Goal: Task Accomplishment & Management: Use online tool/utility

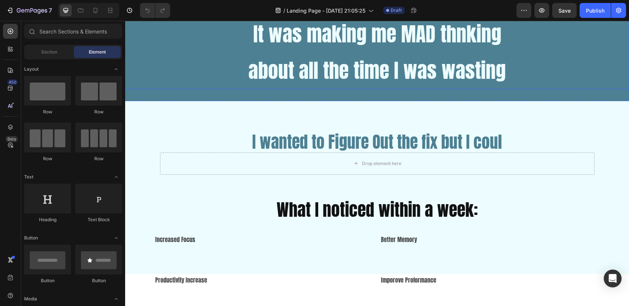
scroll to position [949, 0]
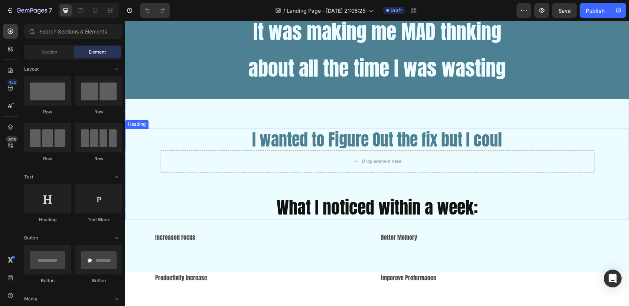
click at [503, 141] on h2 "I wanted to Figure Out the fix but I coul" at bounding box center [377, 140] width 266 height 22
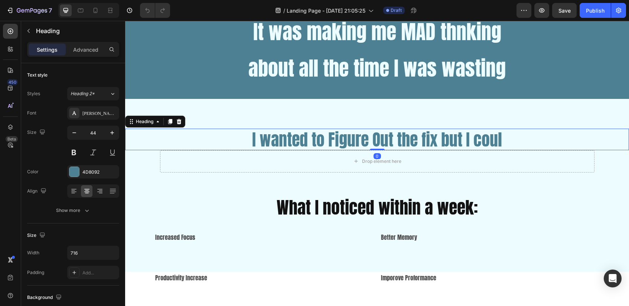
click at [508, 141] on h2 "I wanted to Figure Out the fix but I coul" at bounding box center [377, 140] width 266 height 22
click at [508, 141] on div "I wanted to Figure Out the fix but I coul" at bounding box center [377, 140] width 504 height 22
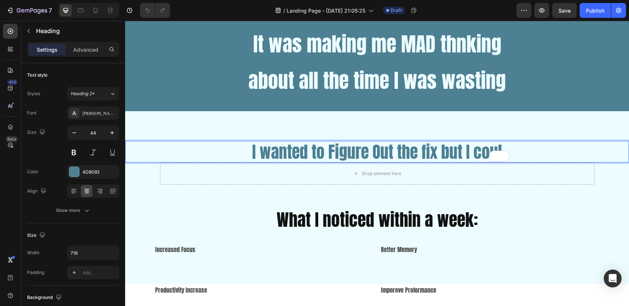
scroll to position [933, 0]
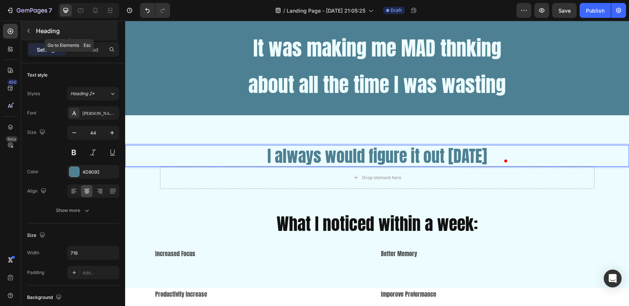
click at [27, 33] on icon "button" at bounding box center [29, 31] width 6 height 6
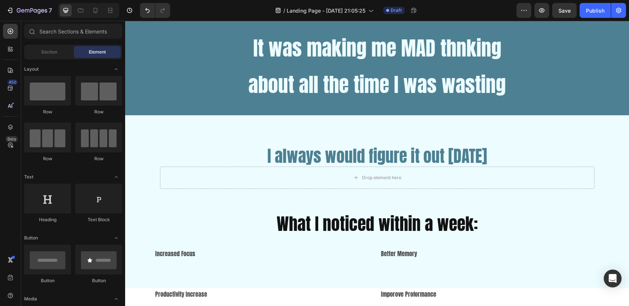
click at [58, 58] on div "Section Element" at bounding box center [73, 52] width 98 height 15
click at [49, 55] on div "Section" at bounding box center [49, 52] width 47 height 12
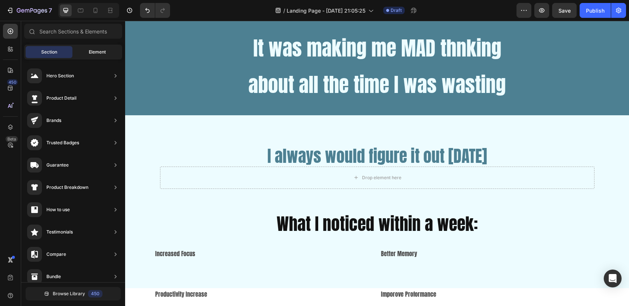
click at [89, 54] on span "Element" at bounding box center [97, 52] width 17 height 7
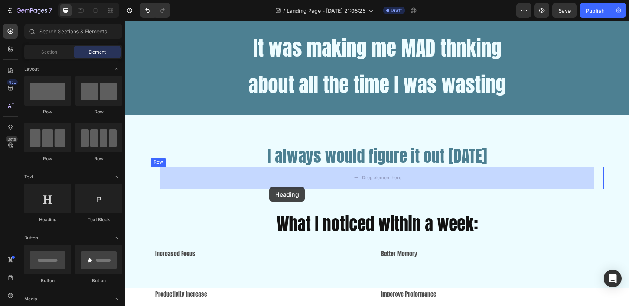
drag, startPoint x: 175, startPoint y: 222, endPoint x: 276, endPoint y: 179, distance: 109.4
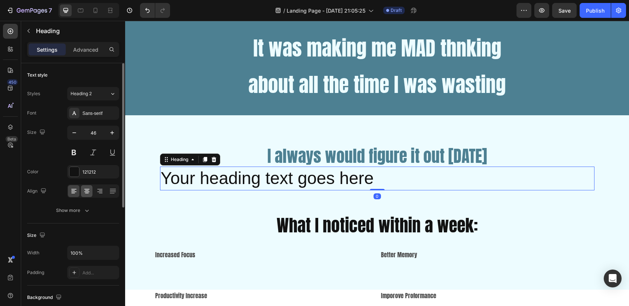
click at [86, 192] on icon at bounding box center [86, 190] width 7 height 7
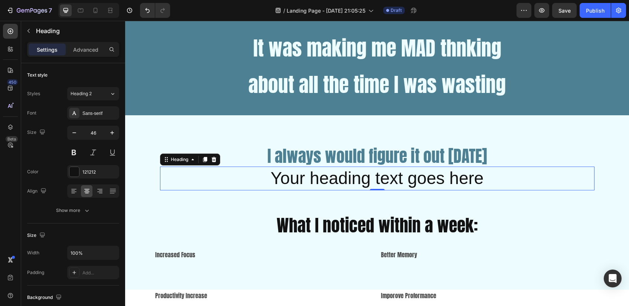
click at [404, 171] on h2 "Your heading text goes here" at bounding box center [377, 178] width 435 height 24
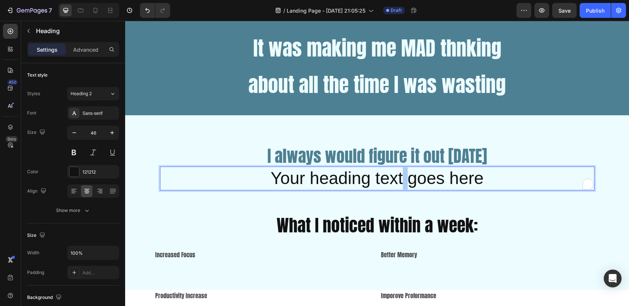
click at [404, 171] on p "Your heading text goes here" at bounding box center [377, 178] width 433 height 22
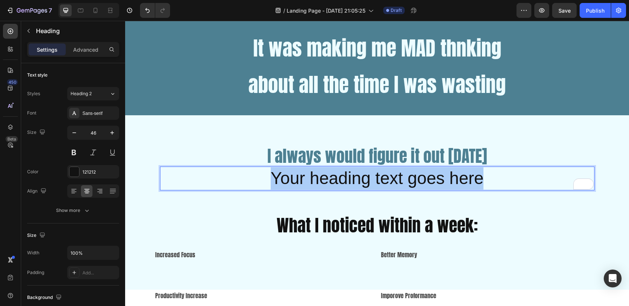
click at [404, 171] on p "Your heading text goes here" at bounding box center [377, 178] width 433 height 22
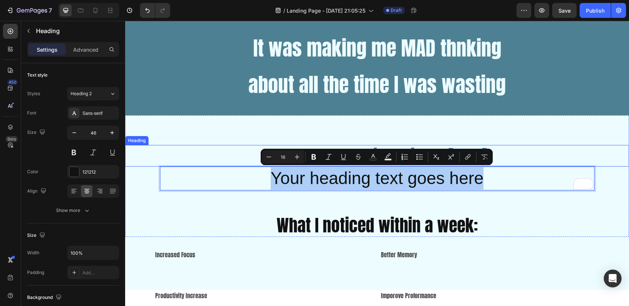
click at [510, 155] on h2 "I always would figure it out [DATE]" at bounding box center [377, 156] width 266 height 22
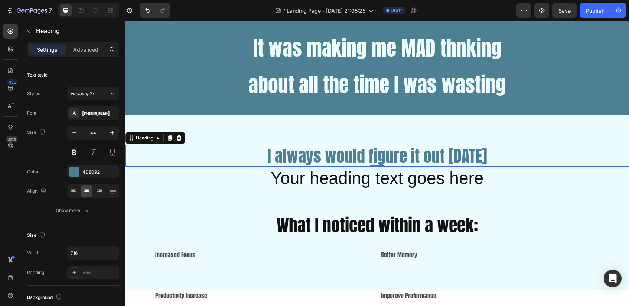
click at [532, 158] on div "I always would figure it out [DATE]" at bounding box center [377, 156] width 504 height 22
click at [516, 155] on div "I always would figure it out [DATE]" at bounding box center [377, 156] width 504 height 22
click at [498, 154] on p "I always would figure it out [DATE]" at bounding box center [377, 156] width 265 height 20
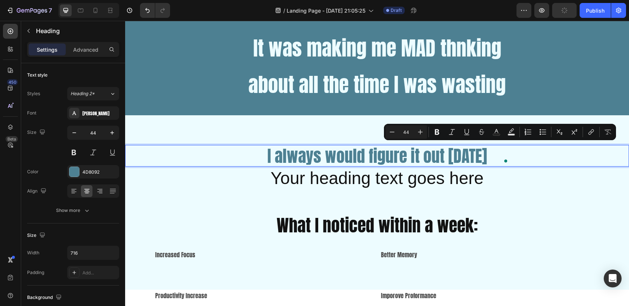
click at [509, 158] on span at bounding box center [506, 160] width 7 height 10
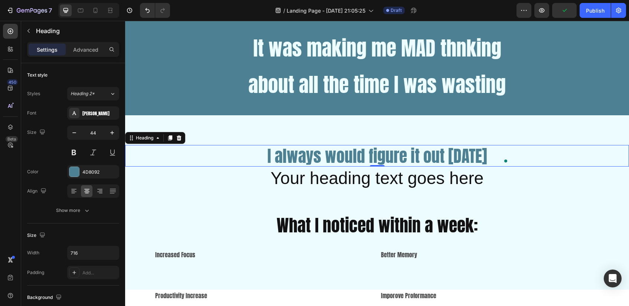
click at [497, 155] on p "I always would figure it out [DATE]" at bounding box center [377, 156] width 265 height 20
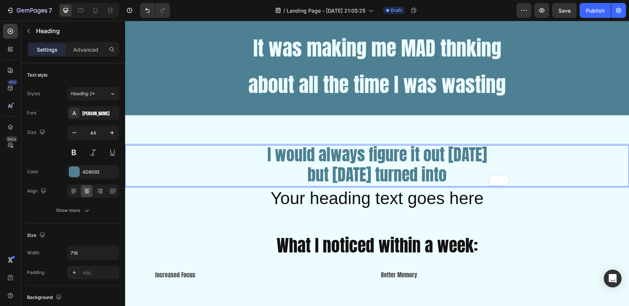
scroll to position [0, 0]
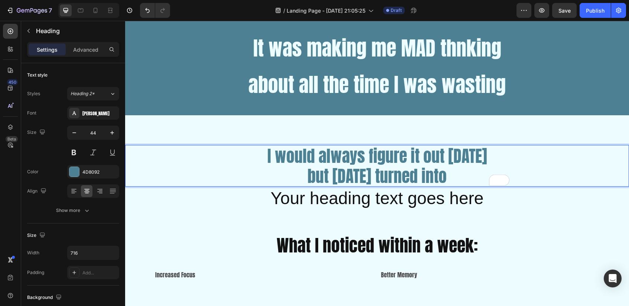
click at [468, 174] on p "I would always figure it out [DATE] but [DATE] turned into" at bounding box center [377, 166] width 265 height 40
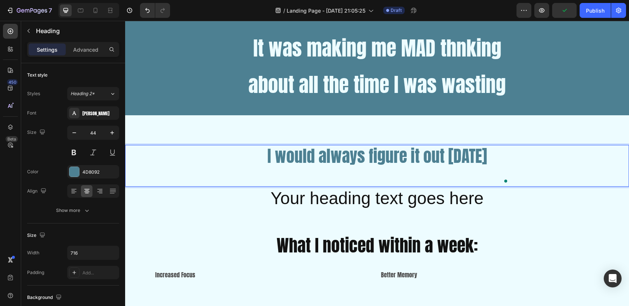
click at [420, 147] on p "I would always figure it out [DATE]" at bounding box center [377, 166] width 265 height 40
click at [415, 155] on p "I would always figure it out [DATE]" at bounding box center [377, 166] width 265 height 40
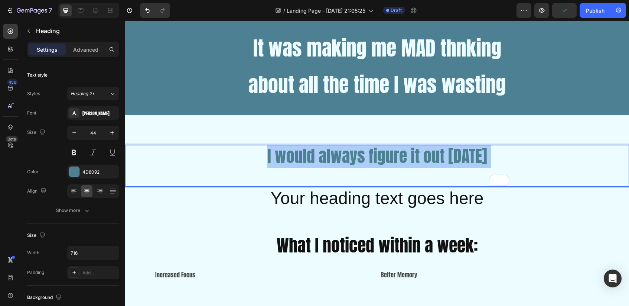
click at [415, 155] on p "I would always figure it out [DATE]" at bounding box center [377, 166] width 265 height 40
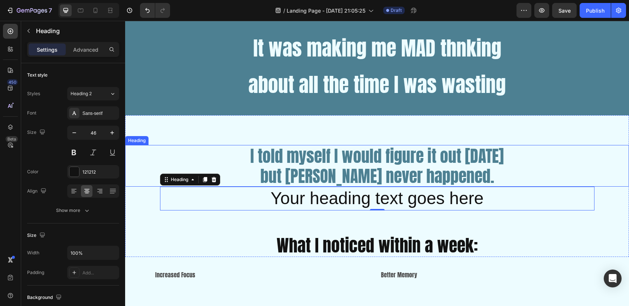
click at [521, 169] on div "I told myself I would figure it out [DATE] but [PERSON_NAME] never happened." at bounding box center [377, 166] width 504 height 42
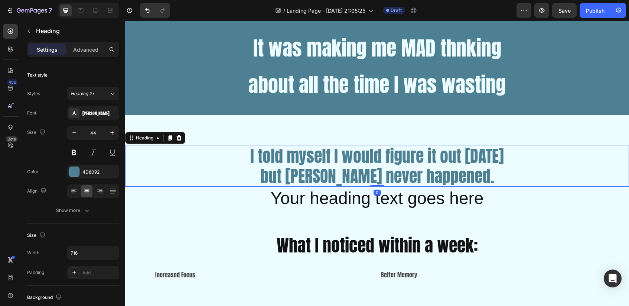
click at [520, 173] on div "I told myself I would figure it out [DATE] but [PERSON_NAME] never happened." at bounding box center [377, 166] width 504 height 42
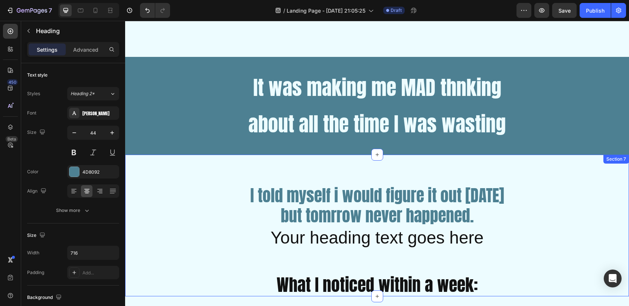
scroll to position [898, 0]
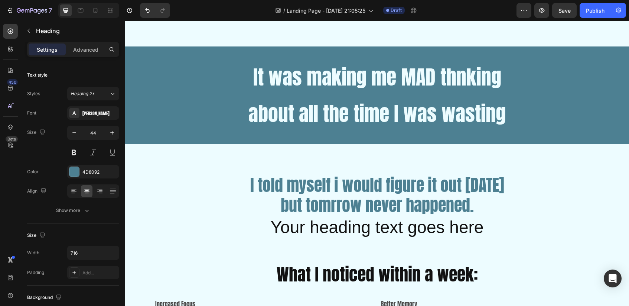
click at [404, 195] on h2 "I told myself i would figure it out [DATE] but tomrrow never happened." at bounding box center [377, 195] width 266 height 42
click at [404, 195] on p "I told myself i would figure it out [DATE] but tomrrow never happened." at bounding box center [377, 195] width 265 height 40
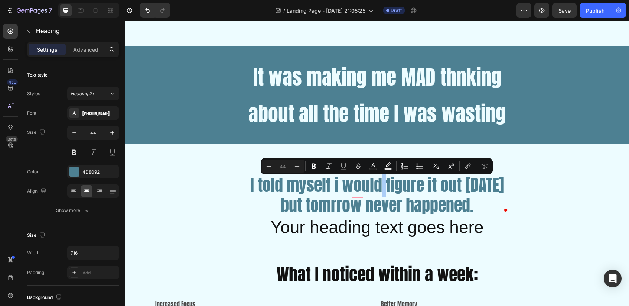
click at [404, 195] on p "I told myself i would figure it out [DATE] but tomrrow never happened." at bounding box center [377, 195] width 265 height 40
click at [403, 224] on h2 "Your heading text goes here" at bounding box center [377, 228] width 435 height 24
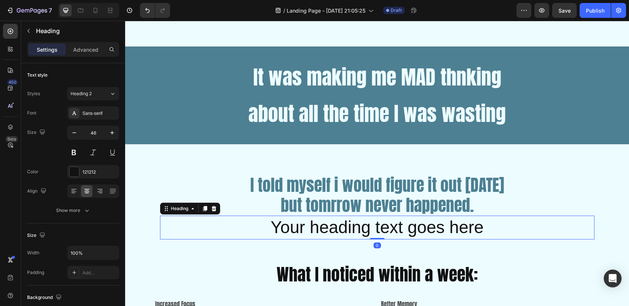
click at [395, 231] on h2 "Your heading text goes here" at bounding box center [377, 228] width 435 height 24
click at [395, 231] on p "Your heading text goes here" at bounding box center [377, 227] width 433 height 22
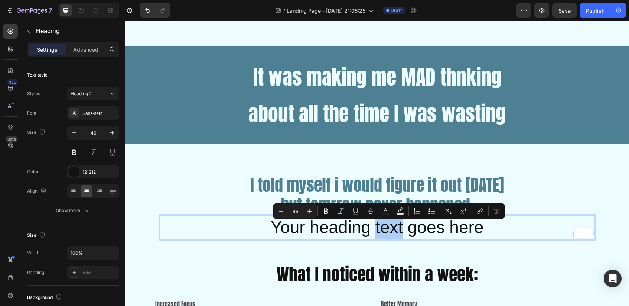
click at [395, 231] on p "Your heading text goes here" at bounding box center [377, 227] width 433 height 22
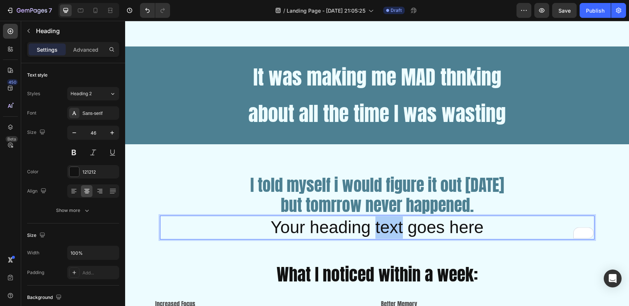
click at [395, 231] on p "Your heading text goes here" at bounding box center [377, 227] width 433 height 22
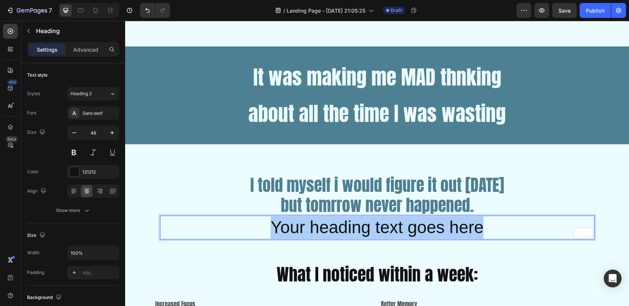
click at [395, 231] on p "Your heading text goes here" at bounding box center [377, 227] width 433 height 22
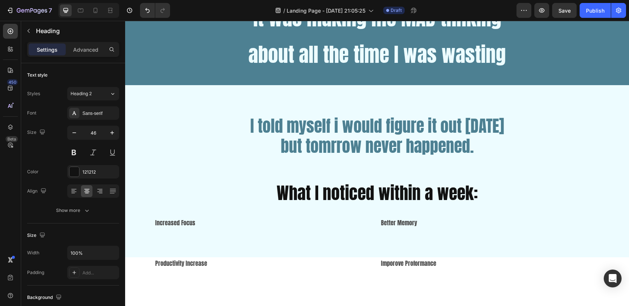
scroll to position [964, 0]
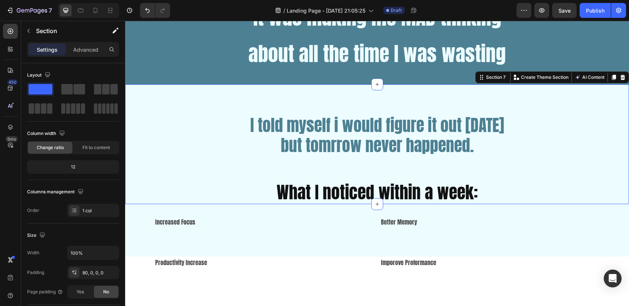
click at [385, 162] on div "I told myself i would figure it out [DATE] but tomrrow never happened. Heading …" at bounding box center [377, 159] width 504 height 90
click at [202, 160] on div "I told myself i would figure it out [DATE] but tomrrow never happened. Heading …" at bounding box center [377, 159] width 504 height 90
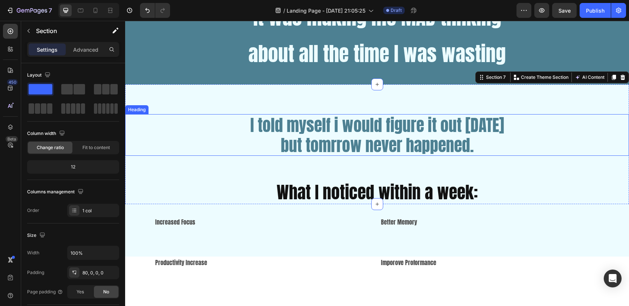
click at [197, 127] on div "I told myself i would figure it out [DATE] but tomrrow never happened." at bounding box center [377, 135] width 504 height 42
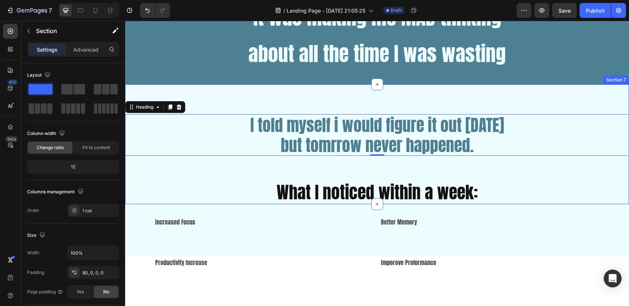
click at [374, 165] on div "I told myself i would figure it out [DATE] but tomrrow never happened. Heading …" at bounding box center [377, 159] width 504 height 90
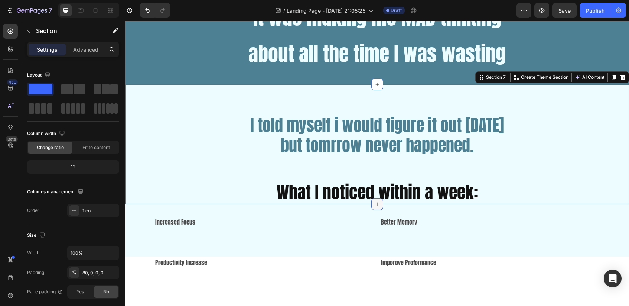
click at [378, 203] on icon at bounding box center [378, 204] width 6 height 6
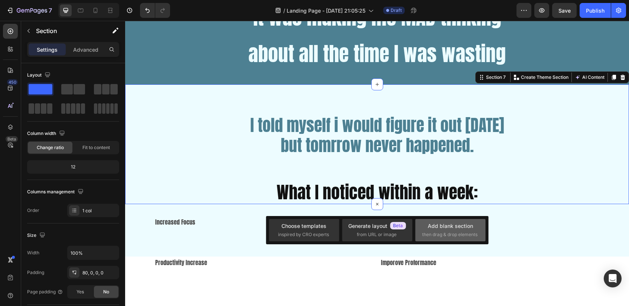
click at [444, 224] on div "Add blank section" at bounding box center [450, 226] width 45 height 8
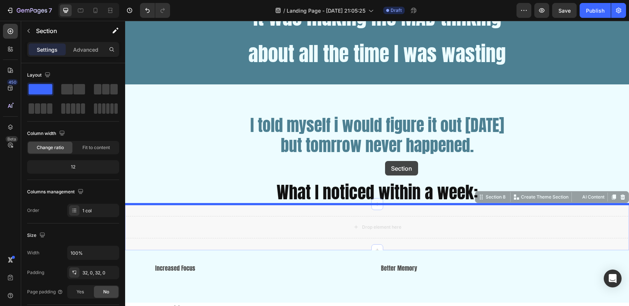
drag, startPoint x: 395, startPoint y: 211, endPoint x: 385, endPoint y: 162, distance: 50.1
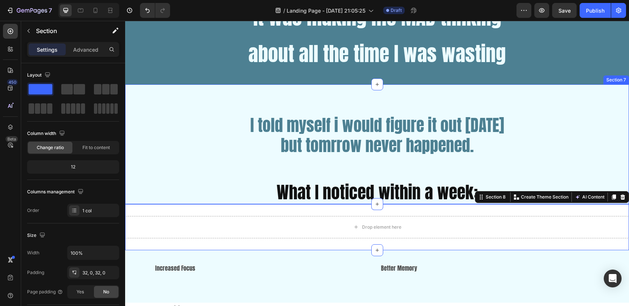
click at [390, 172] on div "I told myself i would figure it out [DATE] but tomrrow never happened. Heading …" at bounding box center [377, 159] width 504 height 90
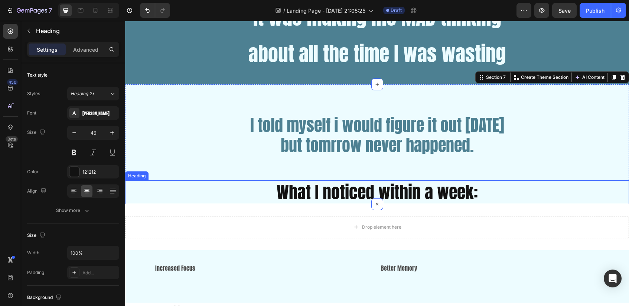
click at [389, 190] on h2 "What I noticed within a week:" at bounding box center [377, 192] width 504 height 24
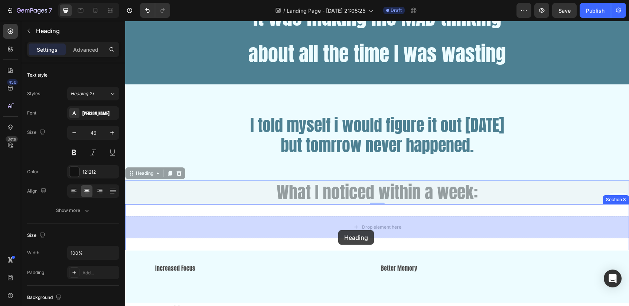
drag, startPoint x: 337, startPoint y: 186, endPoint x: 339, endPoint y: 230, distance: 44.6
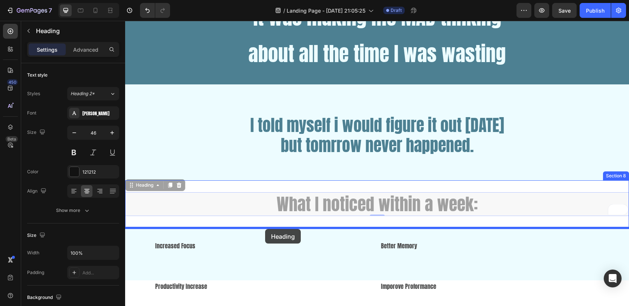
drag, startPoint x: 269, startPoint y: 200, endPoint x: 266, endPoint y: 229, distance: 29.6
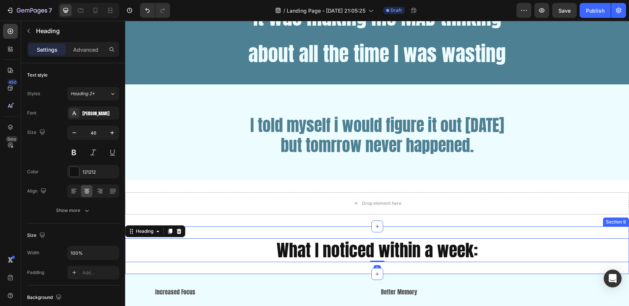
click at [241, 229] on div "What I noticed within a week: Heading 0 Section 9" at bounding box center [377, 250] width 504 height 48
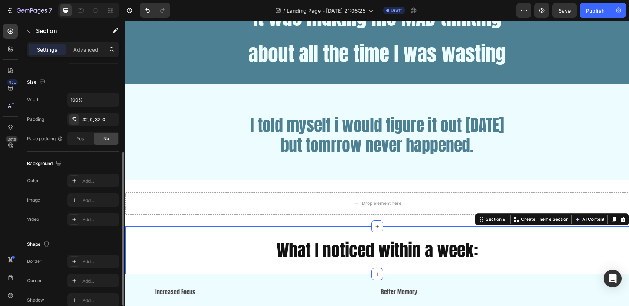
scroll to position [153, 0]
click at [83, 180] on div "Add..." at bounding box center [99, 180] width 35 height 7
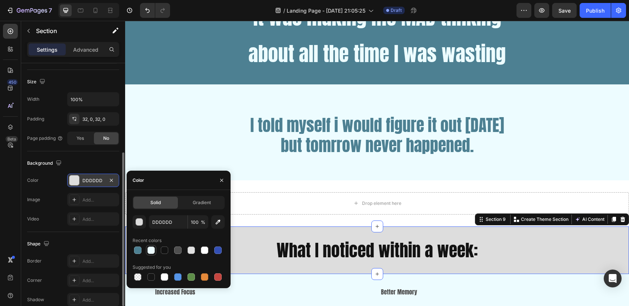
click at [153, 250] on div at bounding box center [151, 249] width 7 height 7
type input "EDFCFF"
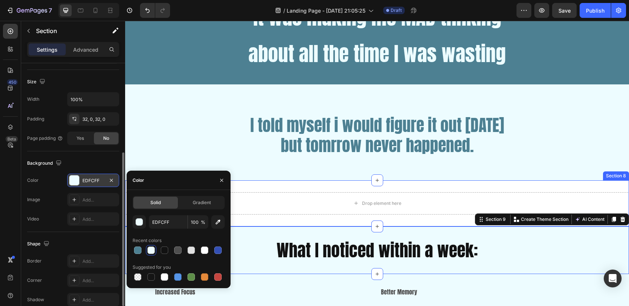
click at [291, 187] on div "Drop element here Section 8" at bounding box center [377, 203] width 504 height 46
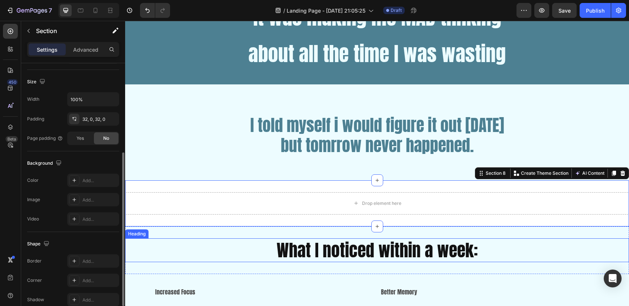
click at [297, 244] on h2 "What I noticed within a week:" at bounding box center [377, 250] width 504 height 24
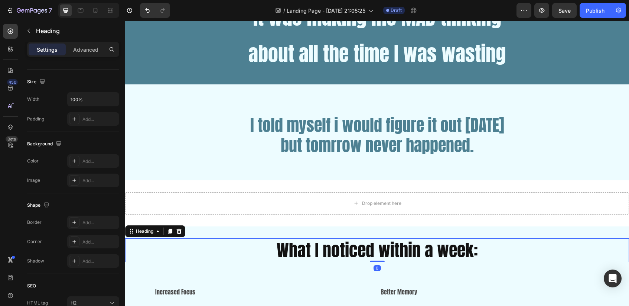
scroll to position [0, 0]
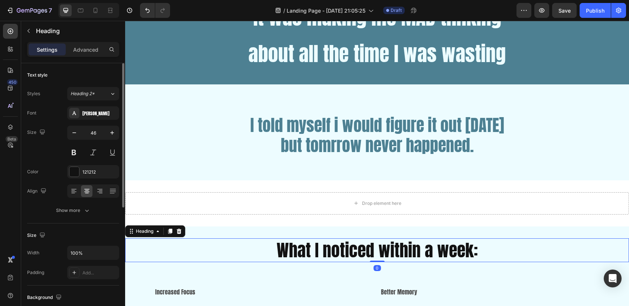
click at [297, 244] on h2 "What I noticed within a week:" at bounding box center [377, 250] width 504 height 24
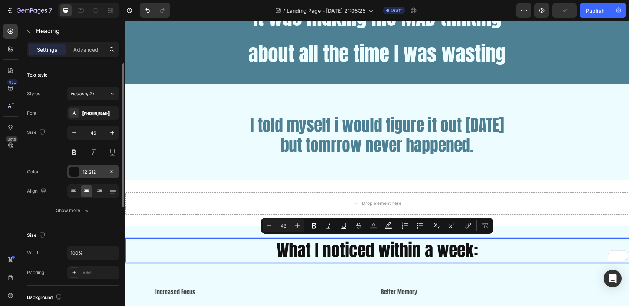
click at [82, 172] on div "121212" at bounding box center [93, 171] width 52 height 13
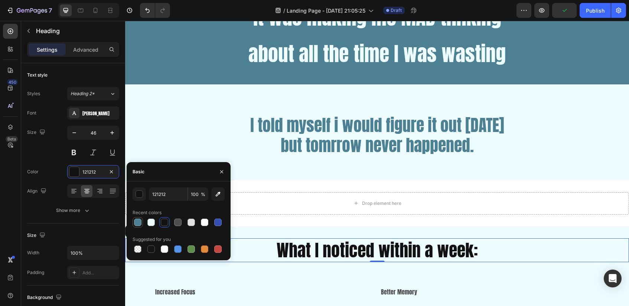
click at [139, 221] on div at bounding box center [137, 221] width 7 height 7
type input "4D8092"
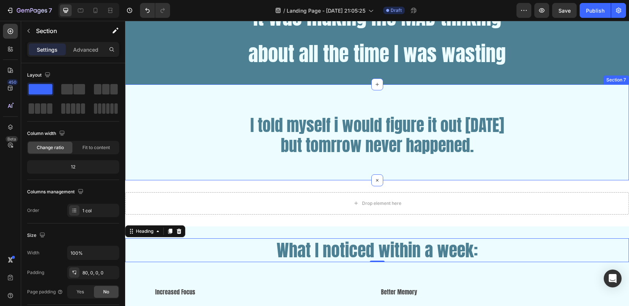
click at [301, 162] on div "I told myself i would figure it out [DATE] but tomrrow never happened. Heading …" at bounding box center [377, 147] width 504 height 66
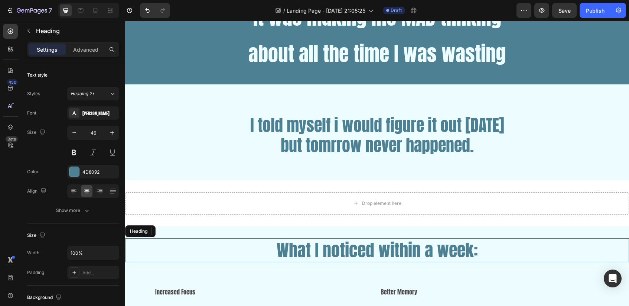
click at [286, 254] on p "What I noticed within a week:" at bounding box center [377, 250] width 503 height 22
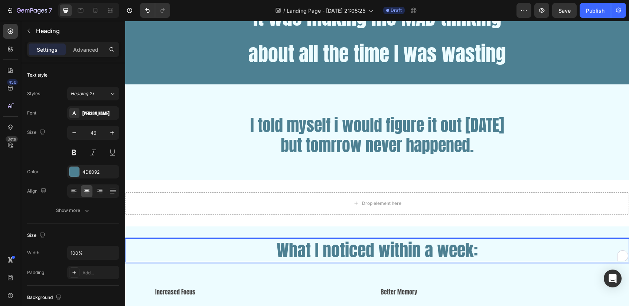
click at [286, 254] on p "What I noticed within a week:" at bounding box center [377, 250] width 503 height 22
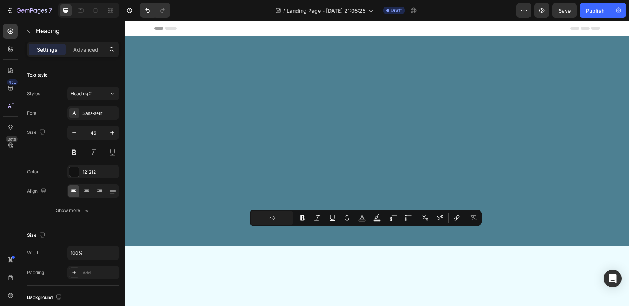
scroll to position [928, 0]
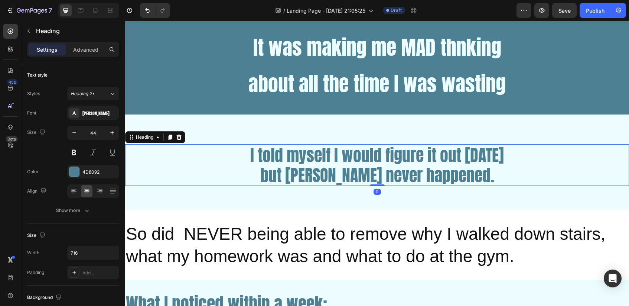
click at [308, 163] on p "I told myself I would figure it out [DATE] but [PERSON_NAME] never happened." at bounding box center [377, 165] width 265 height 40
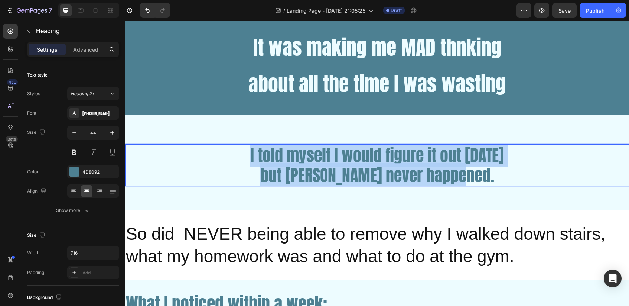
click at [308, 163] on p "I told myself I would figure it out [DATE] but [PERSON_NAME] never happened." at bounding box center [377, 165] width 265 height 40
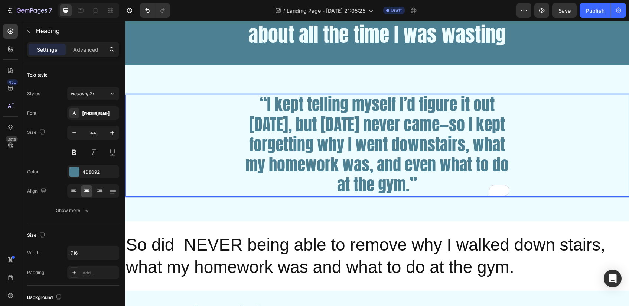
scroll to position [985, 0]
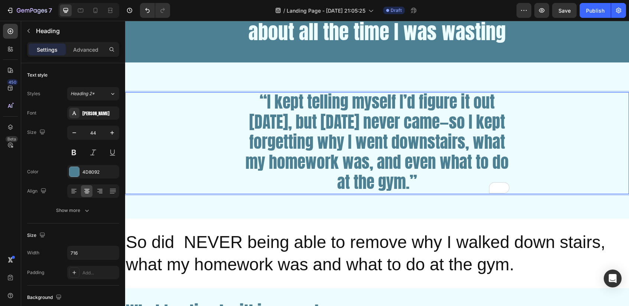
click at [494, 122] on p "“I kept telling myself I’d figure it out tomorrow, but tomorrow never came—so I…" at bounding box center [377, 141] width 265 height 100
click at [496, 122] on p "“I kept telling myself I’d figure it out tomorrow, but tomorrow never came—so I…" at bounding box center [377, 141] width 265 height 100
click at [495, 122] on p "“I kept telling myself I’d figure it out tomorrow, but tomorrow never came- so …" at bounding box center [377, 141] width 265 height 100
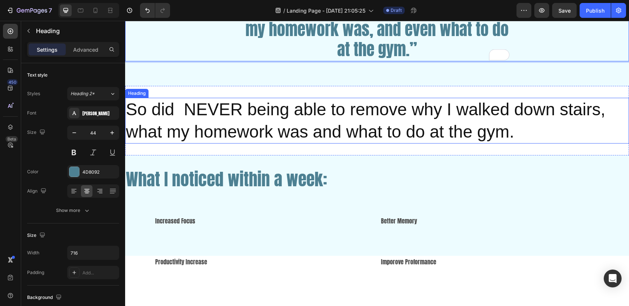
scroll to position [1119, 0]
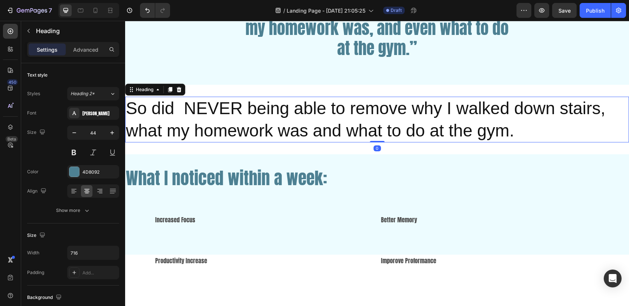
click at [380, 110] on p "So did NEVER being able to remove why I walked down stairs, what my homework wa…" at bounding box center [377, 119] width 503 height 45
click at [178, 88] on icon at bounding box center [179, 89] width 5 height 5
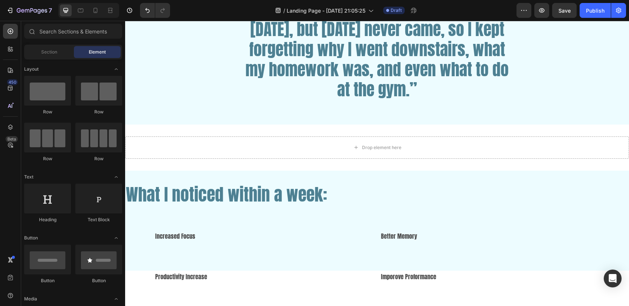
scroll to position [1079, 0]
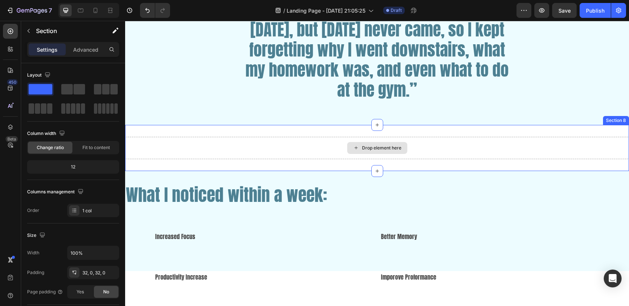
click at [249, 129] on div "Drop element here Section 8" at bounding box center [377, 148] width 504 height 46
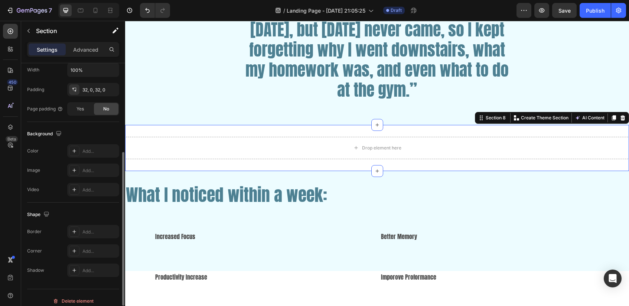
scroll to position [190, 0]
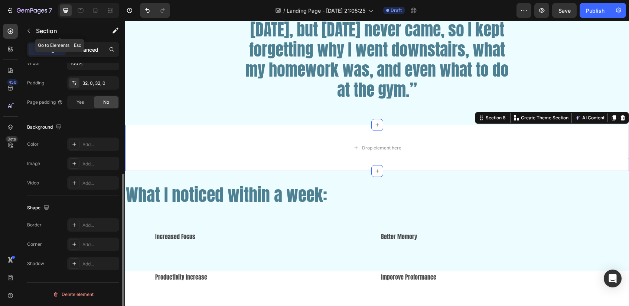
click at [78, 43] on div "Advanced" at bounding box center [85, 49] width 37 height 12
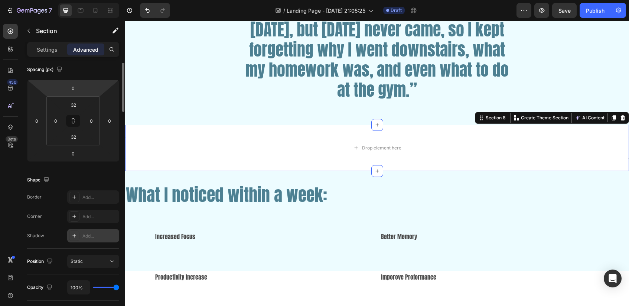
scroll to position [0, 0]
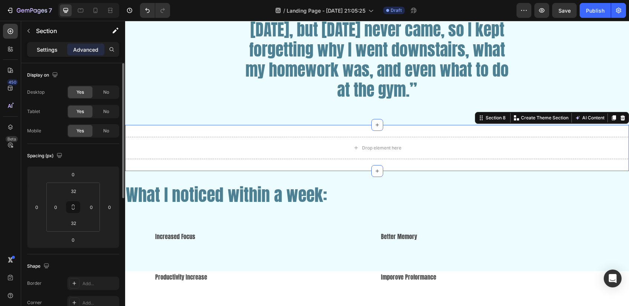
click at [40, 46] on p "Settings" at bounding box center [47, 50] width 21 height 8
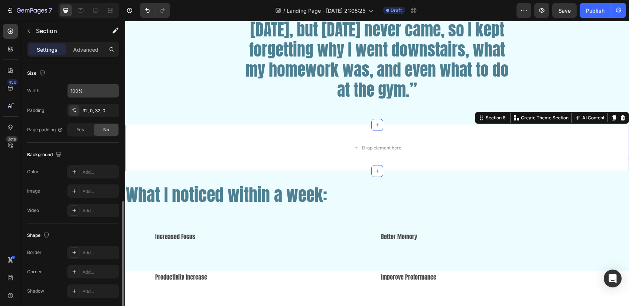
scroll to position [190, 0]
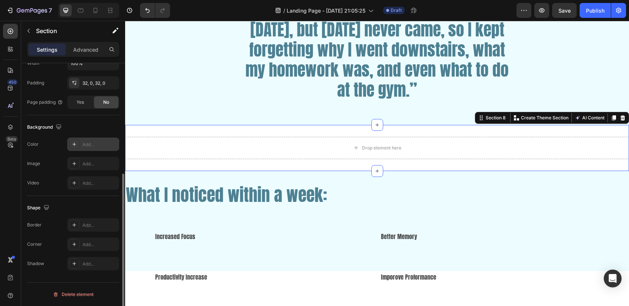
click at [82, 147] on div "Add..." at bounding box center [93, 143] width 52 height 13
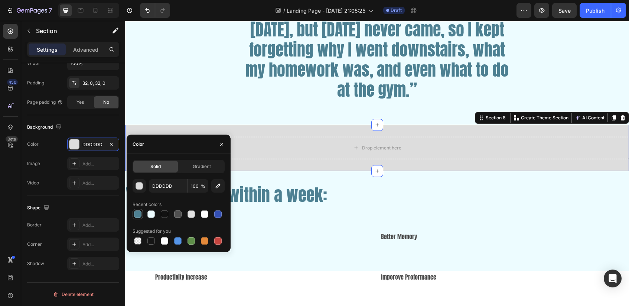
click at [137, 218] on div at bounding box center [137, 214] width 9 height 9
type input "4D8092"
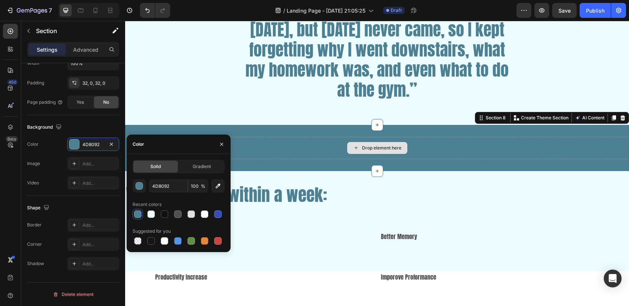
click at [332, 146] on div "Drop element here" at bounding box center [377, 148] width 504 height 22
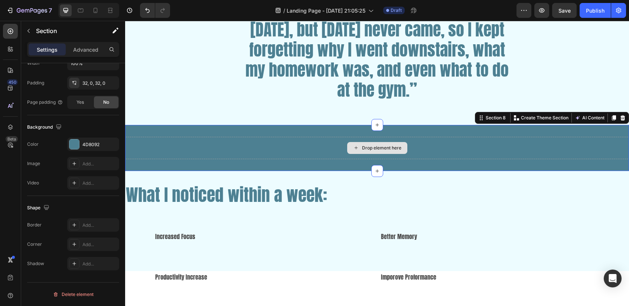
click at [321, 146] on div "Drop element here" at bounding box center [377, 148] width 504 height 22
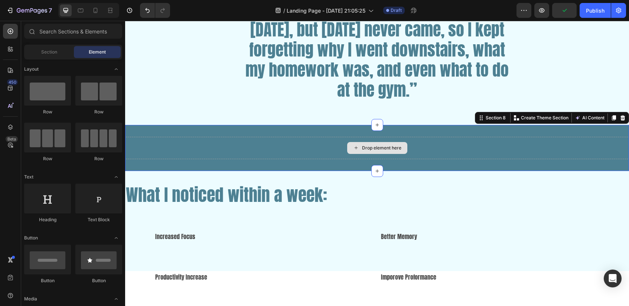
click at [363, 153] on div "Drop element here" at bounding box center [377, 148] width 60 height 12
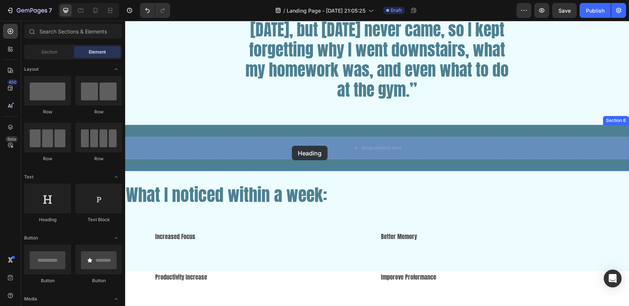
drag, startPoint x: 174, startPoint y: 226, endPoint x: 299, endPoint y: 145, distance: 149.0
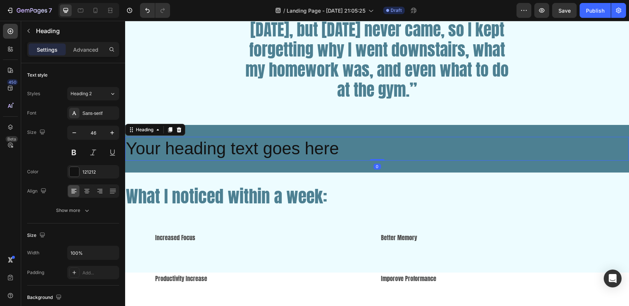
click at [299, 145] on h2 "Your heading text goes here" at bounding box center [377, 149] width 504 height 24
click at [299, 145] on p "Your heading text goes here" at bounding box center [377, 148] width 503 height 22
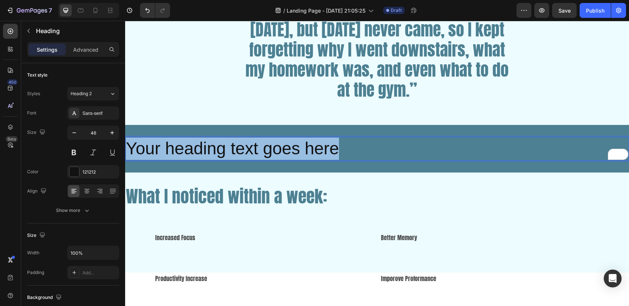
click at [299, 145] on p "Your heading text goes here" at bounding box center [377, 148] width 503 height 22
drag, startPoint x: 343, startPoint y: 149, endPoint x: 120, endPoint y: 144, distance: 223.0
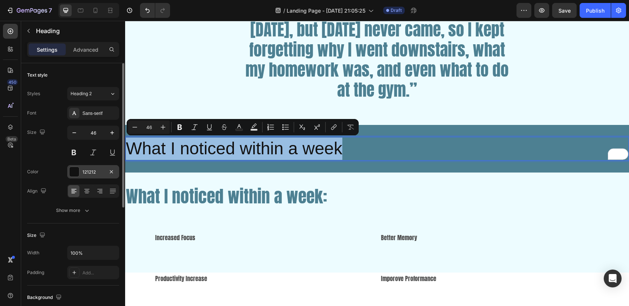
click at [71, 170] on div at bounding box center [74, 172] width 10 height 10
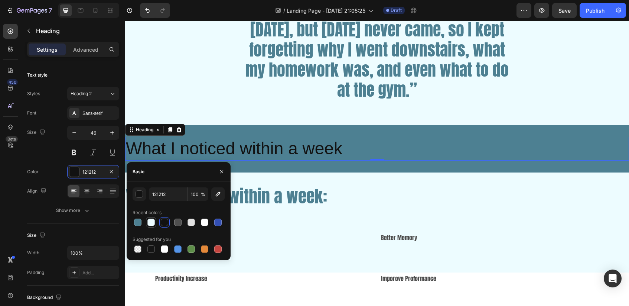
click at [147, 220] on div at bounding box center [151, 222] width 9 height 9
type input "EDFCFF"
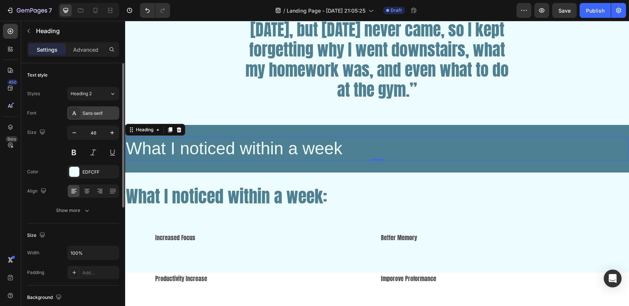
click at [95, 111] on div "Sans-serif" at bounding box center [99, 113] width 35 height 7
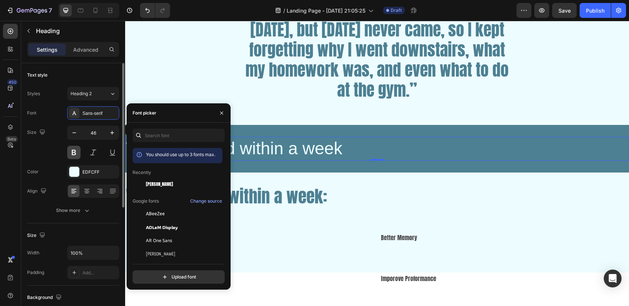
click at [77, 150] on button at bounding box center [73, 152] width 13 height 13
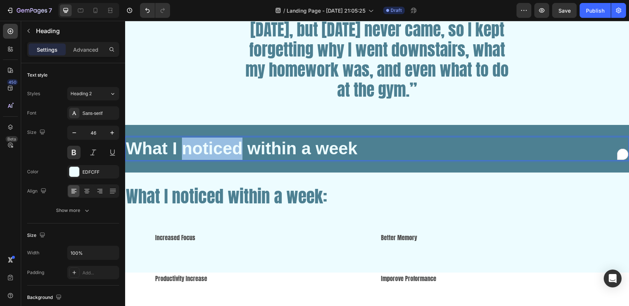
click at [197, 150] on p "What I noticed within a week" at bounding box center [377, 148] width 503 height 22
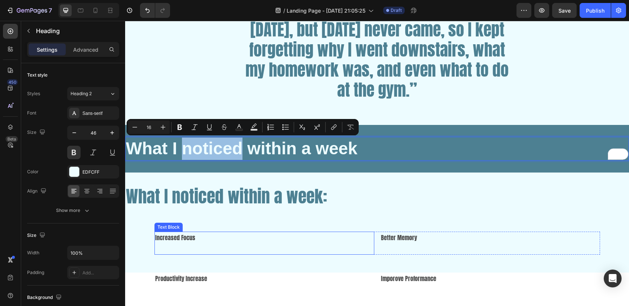
click at [179, 248] on p at bounding box center [264, 248] width 218 height 11
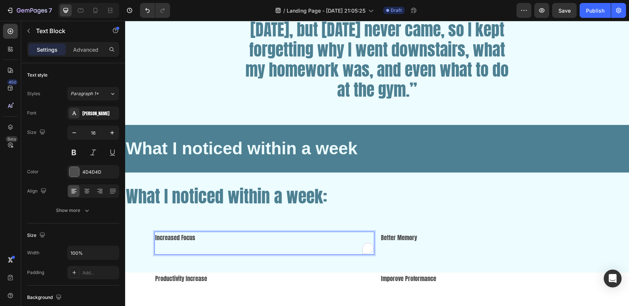
click at [204, 240] on p "Increased Focus" at bounding box center [264, 237] width 218 height 11
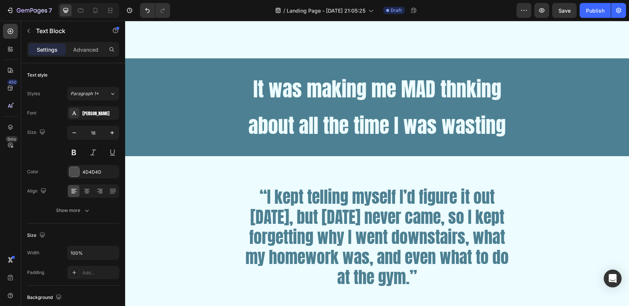
scroll to position [886, 0]
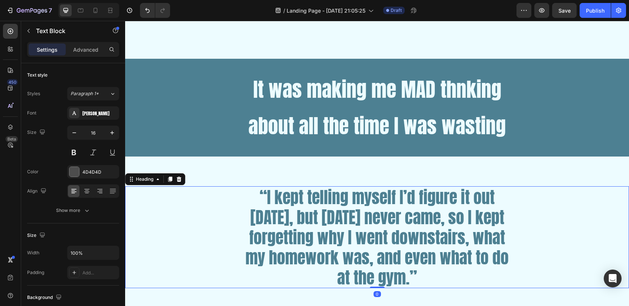
click at [372, 206] on h2 "“I kept telling myself I’d figure it out tomorrow, but tomorrow never came, so …" at bounding box center [377, 237] width 266 height 102
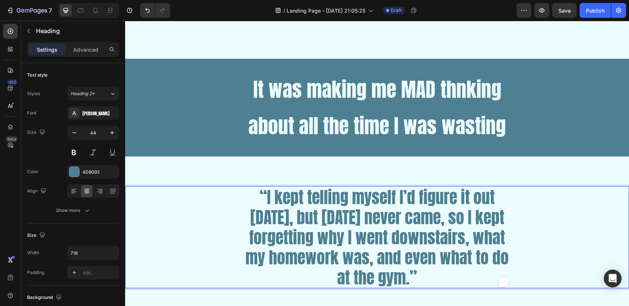
click at [372, 206] on p "“I kept telling myself I’d figure it out tomorrow, but tomorrow never came, so …" at bounding box center [377, 237] width 265 height 100
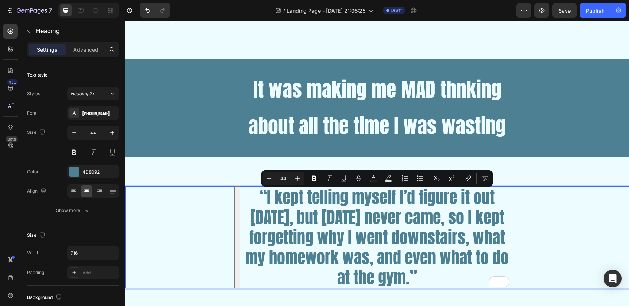
click at [608, 232] on div "“I kept telling myself I’d figure it out tomorrow, but tomorrow never came, so …" at bounding box center [377, 237] width 504 height 102
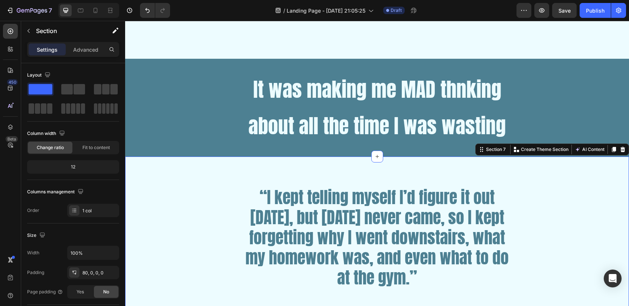
click at [548, 174] on div "“I kept telling myself I’d figure it out tomorrow, but tomorrow never came, so …" at bounding box center [377, 234] width 504 height 156
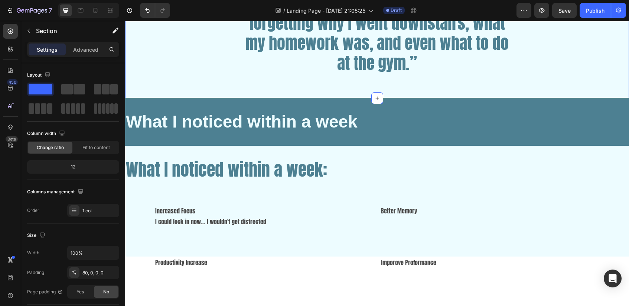
scroll to position [1110, 0]
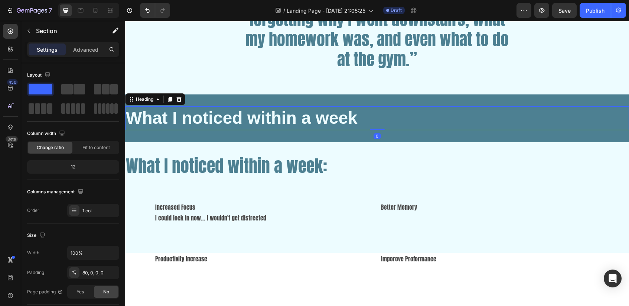
click at [271, 113] on h2 "What I noticed within a week" at bounding box center [377, 118] width 504 height 24
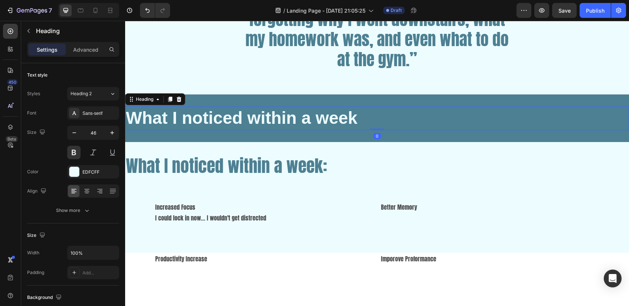
click at [271, 113] on h2 "What I noticed within a week" at bounding box center [377, 118] width 504 height 24
click at [271, 113] on p "What I noticed within a week" at bounding box center [377, 118] width 503 height 22
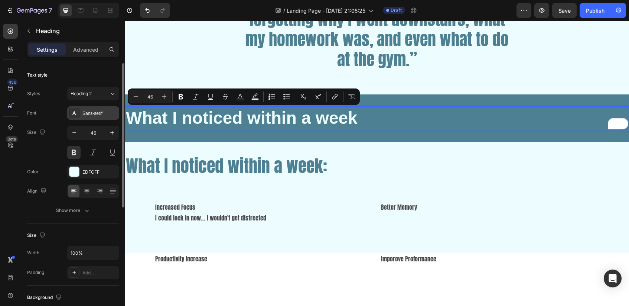
click at [95, 115] on div "Sans-serif" at bounding box center [99, 113] width 35 height 7
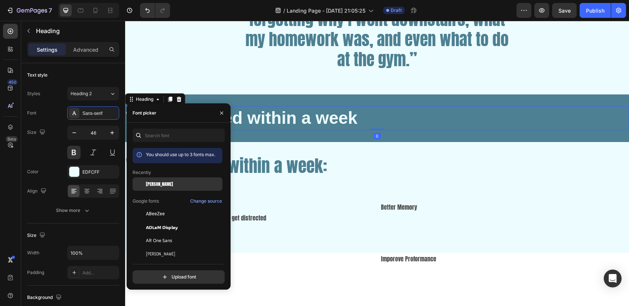
click at [164, 181] on div "[PERSON_NAME]" at bounding box center [183, 184] width 75 height 7
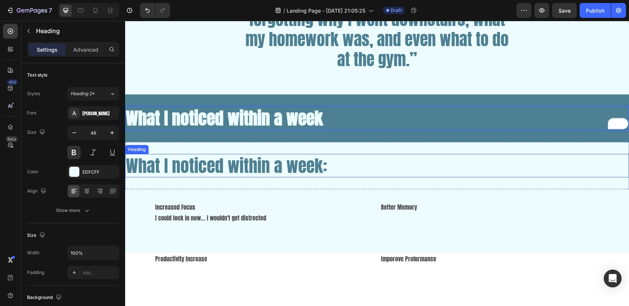
click at [334, 173] on h2 "What I noticed within a week:" at bounding box center [377, 166] width 504 height 24
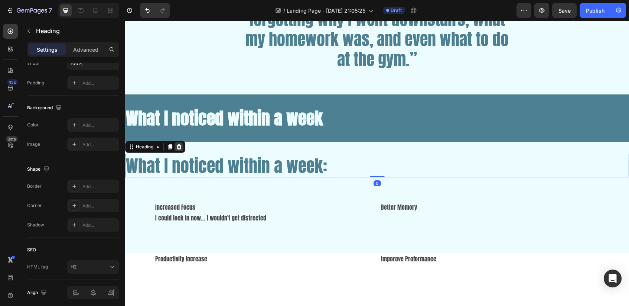
click at [181, 146] on icon at bounding box center [179, 147] width 6 height 6
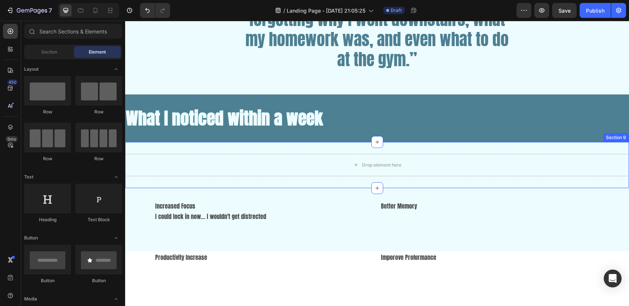
click at [261, 148] on div "Drop element here Section 9" at bounding box center [377, 165] width 504 height 46
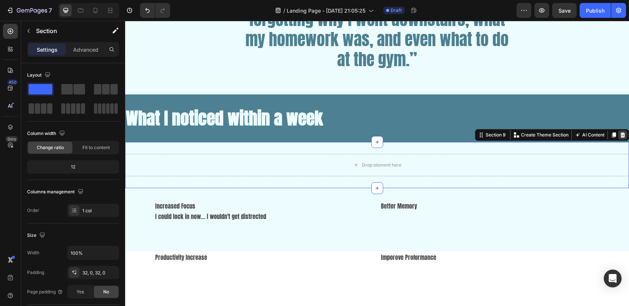
click at [625, 132] on icon at bounding box center [623, 135] width 6 height 6
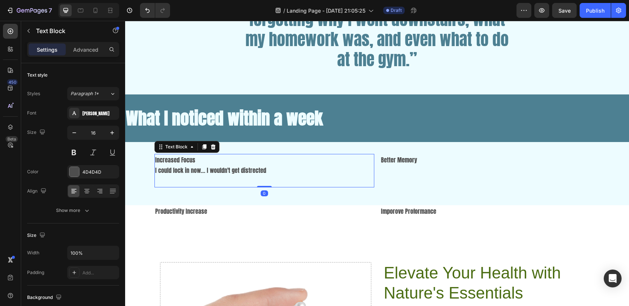
click at [168, 158] on p "Increased Focus" at bounding box center [264, 160] width 218 height 11
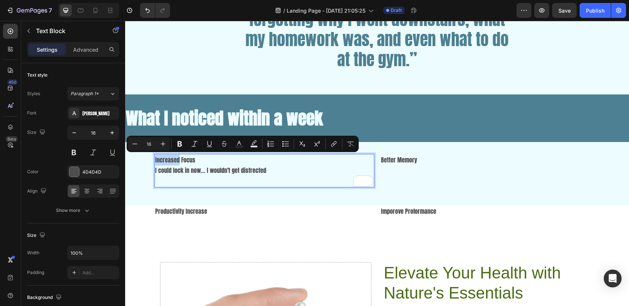
click at [168, 158] on p "Increased Focus" at bounding box center [264, 160] width 218 height 11
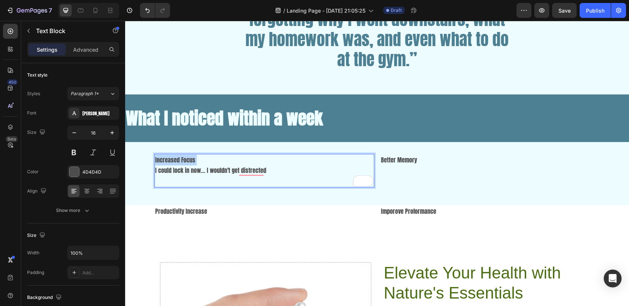
click at [168, 158] on p "Increased Focus" at bounding box center [264, 160] width 218 height 11
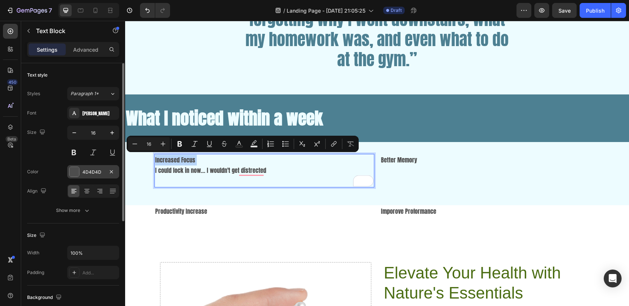
click at [75, 169] on div at bounding box center [74, 172] width 10 height 10
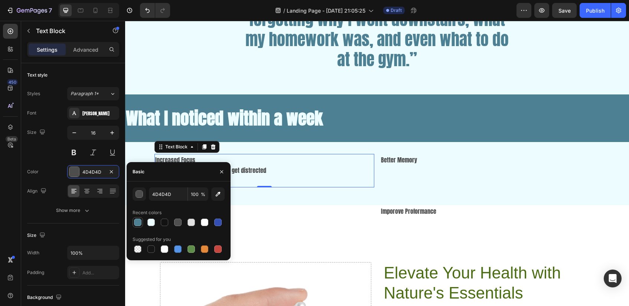
click at [139, 225] on div at bounding box center [137, 221] width 7 height 7
type input "4D8092"
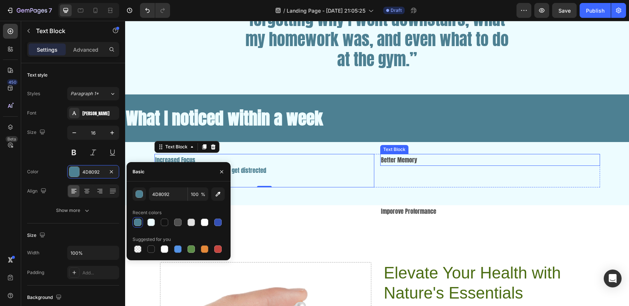
click at [407, 160] on p "Better Memory" at bounding box center [490, 160] width 218 height 11
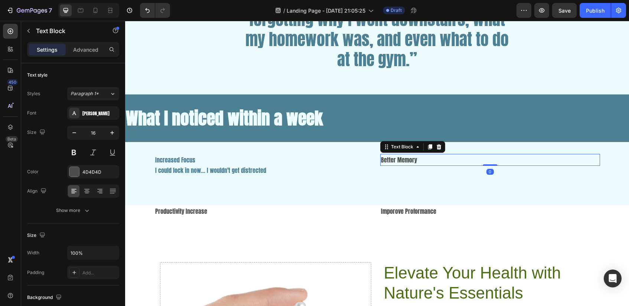
scroll to position [176, 0]
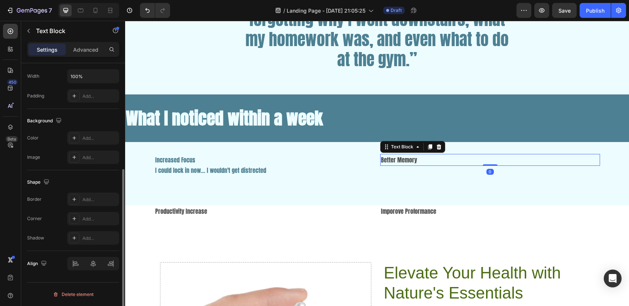
click at [407, 160] on p "Better Memory" at bounding box center [490, 160] width 218 height 11
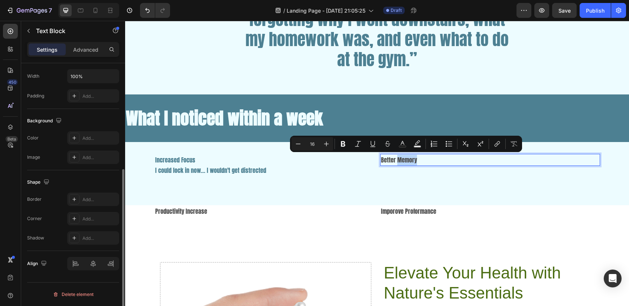
click at [399, 161] on p "Better Memory" at bounding box center [490, 160] width 218 height 11
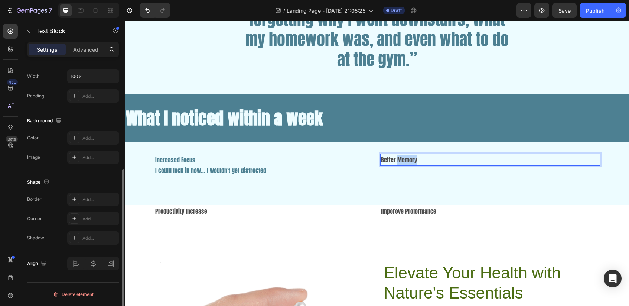
click at [399, 161] on p "Better Memory" at bounding box center [490, 160] width 218 height 11
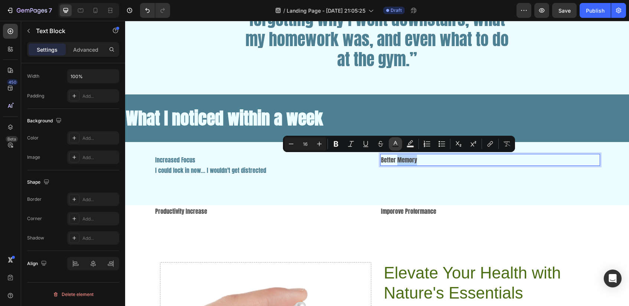
click at [396, 146] on rect "Editor contextual toolbar" at bounding box center [395, 147] width 7 height 2
type input "4D4D4D"
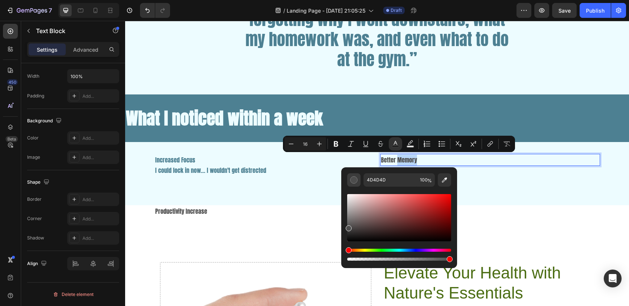
click at [354, 177] on div "Editor contextual toolbar" at bounding box center [353, 179] width 7 height 7
click at [353, 182] on div "Editor contextual toolbar" at bounding box center [353, 179] width 7 height 7
click at [397, 148] on button "Text Color" at bounding box center [395, 143] width 13 height 13
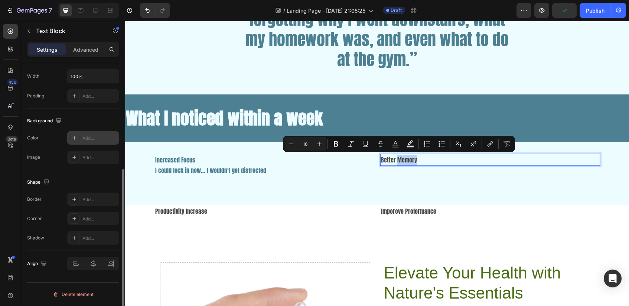
click at [94, 132] on div "Add..." at bounding box center [93, 137] width 52 height 13
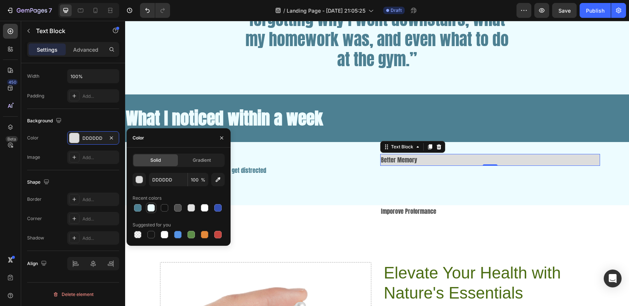
click at [153, 209] on div at bounding box center [151, 207] width 7 height 7
type input "EDFCFF"
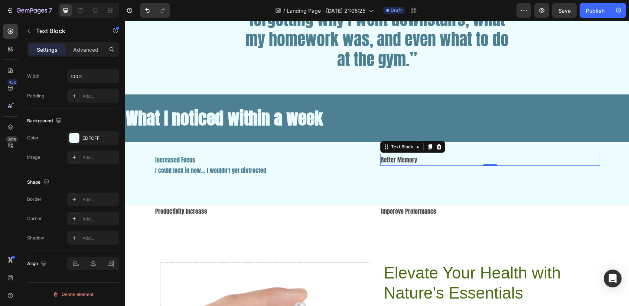
click at [406, 157] on p "Better Memory" at bounding box center [490, 160] width 218 height 11
click at [397, 159] on p "Better Memory" at bounding box center [490, 160] width 218 height 11
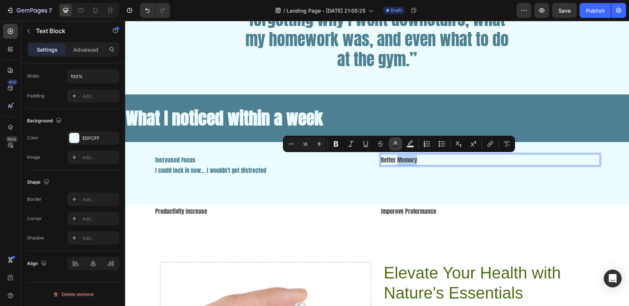
click at [396, 143] on icon "Editor contextual toolbar" at bounding box center [395, 143] width 7 height 7
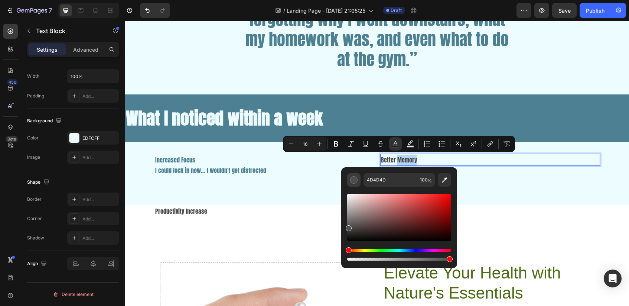
click at [356, 181] on div "Editor contextual toolbar" at bounding box center [353, 179] width 7 height 7
click at [69, 51] on div "Advanced" at bounding box center [85, 49] width 37 height 12
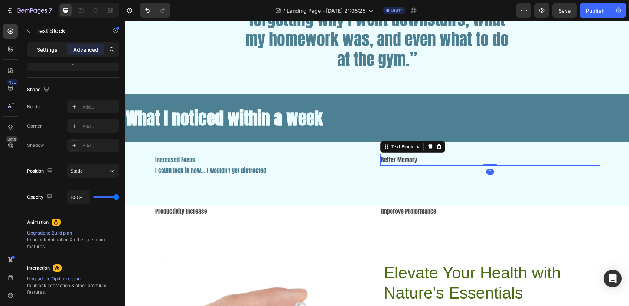
click at [50, 49] on p "Settings" at bounding box center [47, 50] width 21 height 8
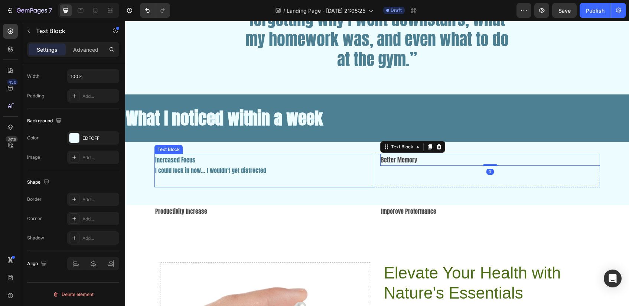
click at [172, 157] on p "Increased Focus" at bounding box center [264, 160] width 218 height 11
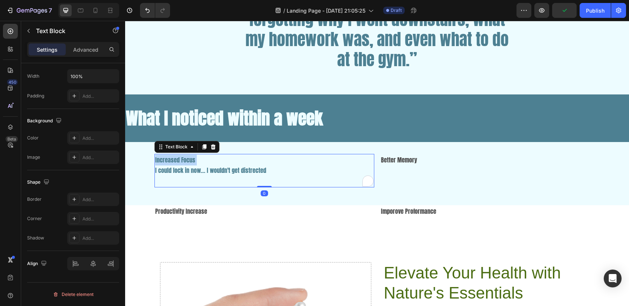
click at [172, 157] on p "Increased Focus" at bounding box center [264, 160] width 218 height 11
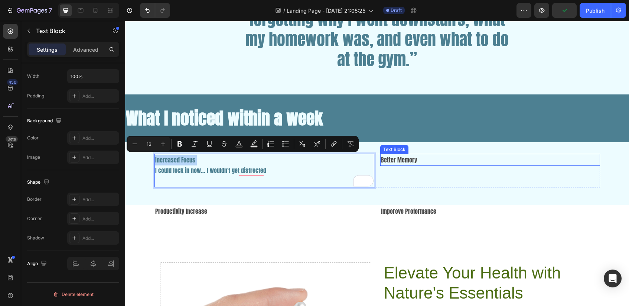
click at [399, 160] on p "Better Memory" at bounding box center [490, 160] width 218 height 11
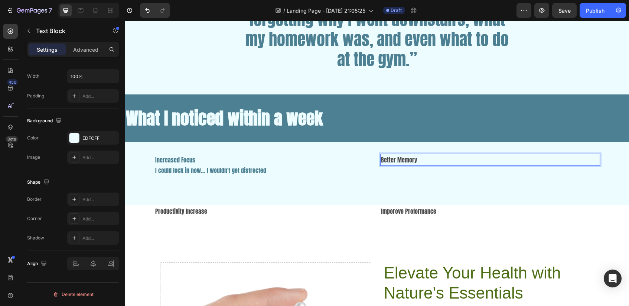
click at [399, 160] on p "Better Memory" at bounding box center [490, 160] width 218 height 11
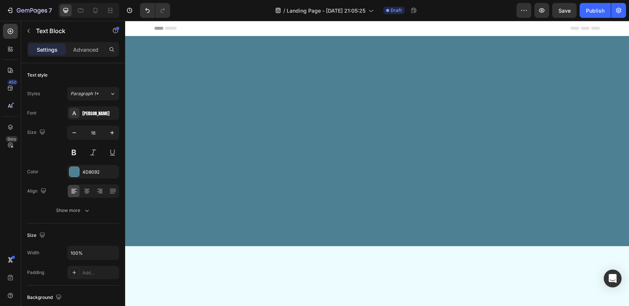
scroll to position [1110, 0]
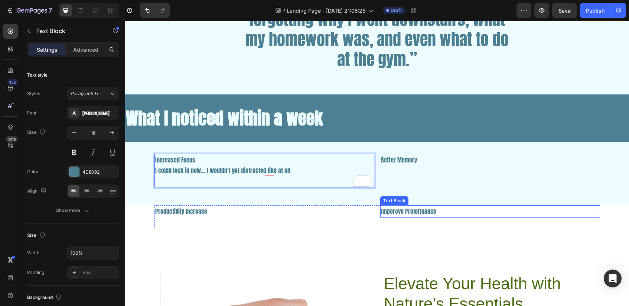
click at [398, 212] on p "Imporove Proformance" at bounding box center [490, 211] width 218 height 11
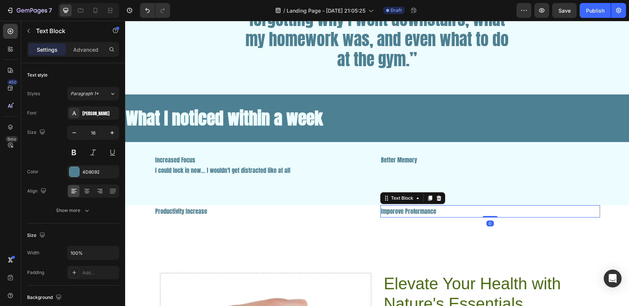
click at [398, 212] on p "Imporove Proformance" at bounding box center [490, 211] width 218 height 11
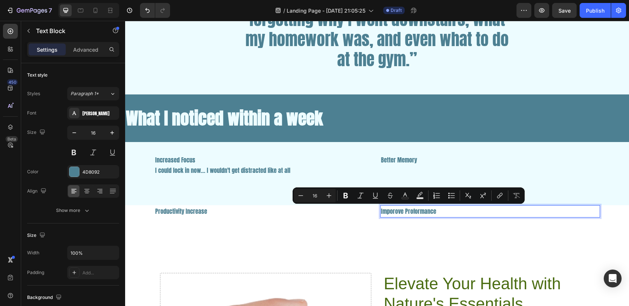
copy p "Imporove Proformance"
click at [406, 212] on p "Imporove Proformance" at bounding box center [490, 211] width 218 height 11
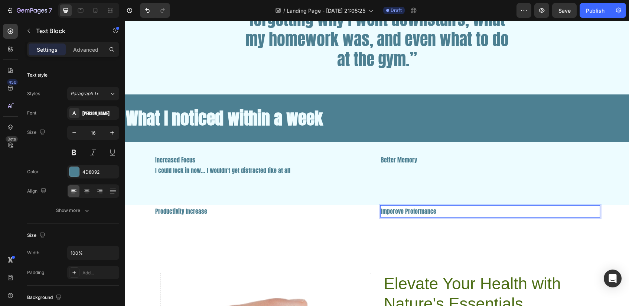
click at [400, 211] on p "Imporove Proformance" at bounding box center [490, 211] width 218 height 11
click at [420, 211] on p "Improve Proformance" at bounding box center [490, 211] width 218 height 11
click at [399, 210] on p "Improve Performance" at bounding box center [490, 211] width 218 height 11
drag, startPoint x: 436, startPoint y: 210, endPoint x: 369, endPoint y: 215, distance: 67.1
click at [369, 216] on div "Productivity Increase Text Block Improved Performance Text Block 0 Row" at bounding box center [378, 216] width 446 height 23
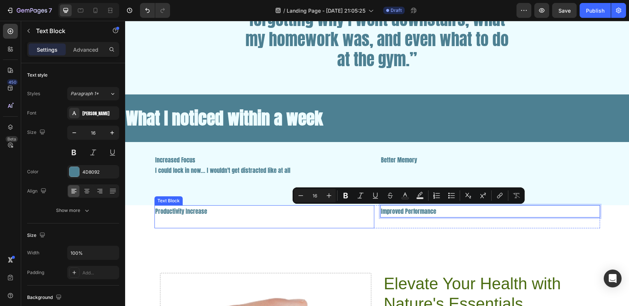
copy p "Improved Performance"
click at [255, 220] on p "Rich Text Editor. Editing area: main" at bounding box center [264, 222] width 218 height 11
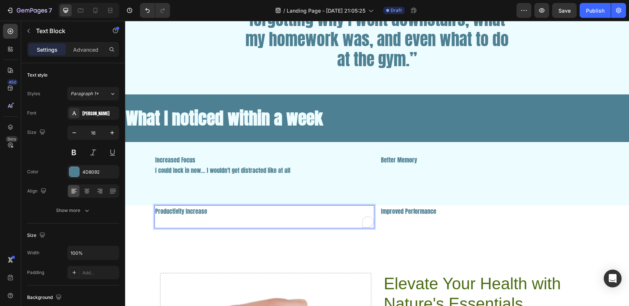
click at [239, 217] on p "To enrich screen reader interactions, please activate Accessibility in Grammarl…" at bounding box center [264, 222] width 218 height 11
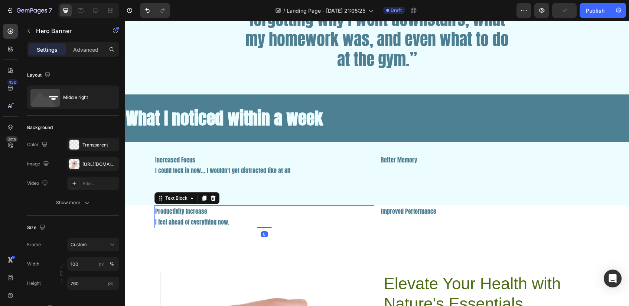
click at [243, 220] on p "I feel ahead of everything now." at bounding box center [264, 222] width 218 height 11
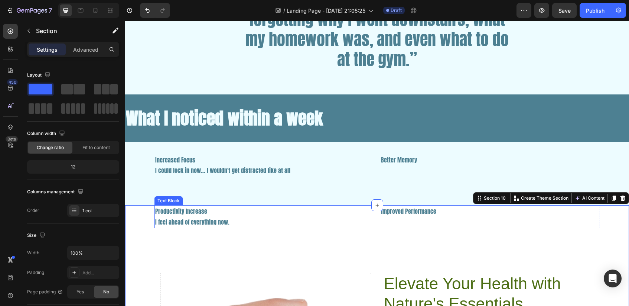
click at [234, 225] on p "I feel ahead of everything now." at bounding box center [264, 222] width 218 height 11
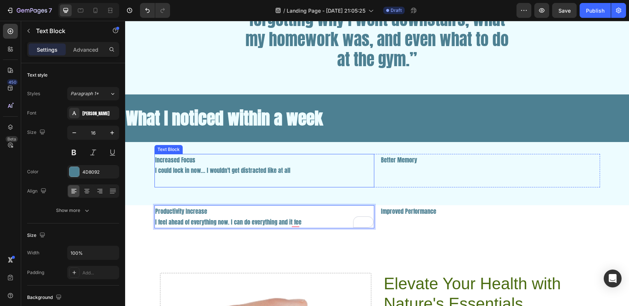
click at [238, 171] on p "I could lock in now... I wouldn't get distracted like at all" at bounding box center [264, 170] width 218 height 11
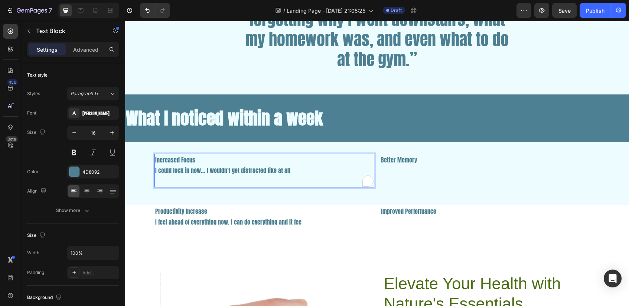
click at [238, 171] on p "I could lock in now... I wouldn't get distracted like at all" at bounding box center [264, 170] width 218 height 11
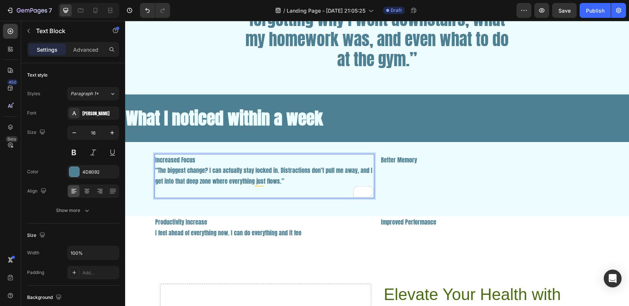
click at [208, 169] on p "“The biggest change? I can actually stay locked in. Distractions don’t pull me …" at bounding box center [264, 176] width 218 height 22
click at [253, 180] on p "“I can actually stay locked in. Distractions don’t pull me away, and I get into…" at bounding box center [264, 176] width 218 height 22
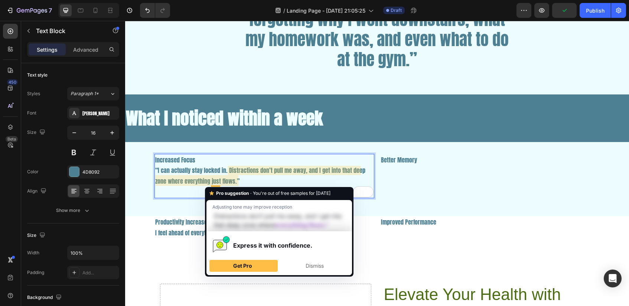
click at [250, 182] on p "“I can actually stay locked in. Distractions don’t pull me away, and I get into…" at bounding box center [264, 176] width 218 height 22
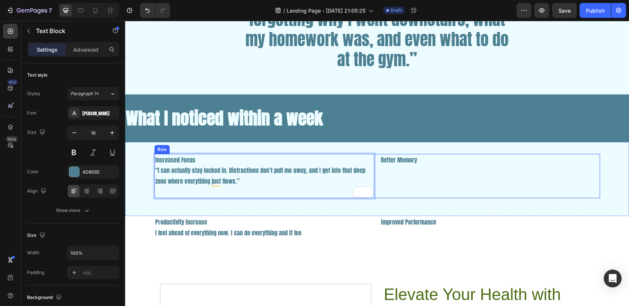
click at [408, 171] on div "Better Memory Text Block" at bounding box center [490, 176] width 220 height 44
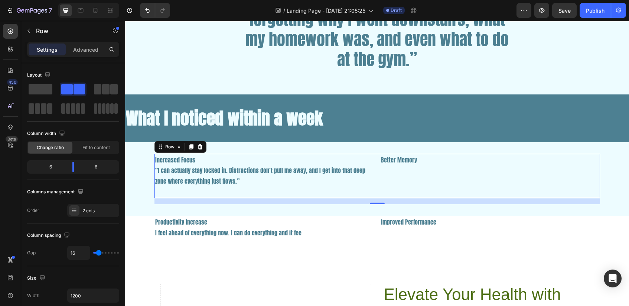
click at [399, 176] on div "Better Memory Text Block" at bounding box center [490, 176] width 220 height 44
click at [398, 172] on div "Better Memory Text Block" at bounding box center [490, 176] width 220 height 44
click at [415, 166] on div "Better Memory Text Block" at bounding box center [490, 176] width 220 height 44
click at [425, 171] on div "Better Memory Text Block" at bounding box center [490, 176] width 220 height 44
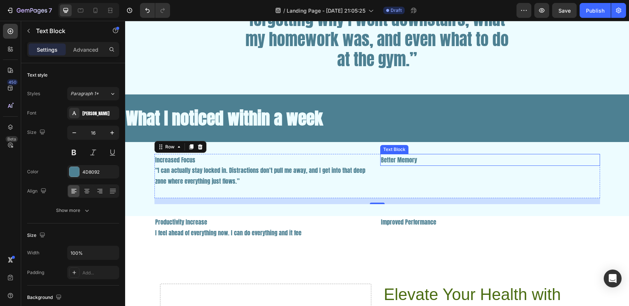
click at [422, 155] on p "Better Memory" at bounding box center [490, 160] width 218 height 11
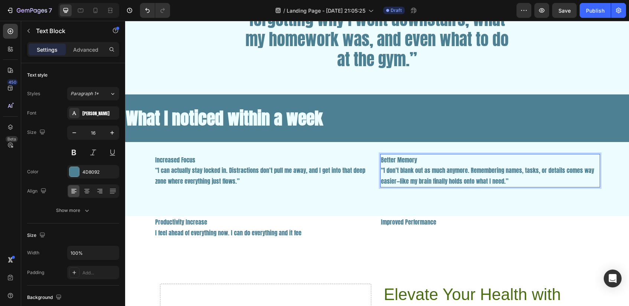
click at [511, 170] on p "“I don’t blank out as much anymore. Remembering names, tasks, or details comes …" at bounding box center [490, 176] width 218 height 22
click at [596, 171] on p "“I don’t blank out as much anymore. Remembering homework, why I walked downstai…" at bounding box center [490, 176] width 218 height 22
click at [401, 181] on p "“I don’t blank out as much anymore. Remembering homework, why I walked downstai…" at bounding box center [490, 176] width 218 height 22
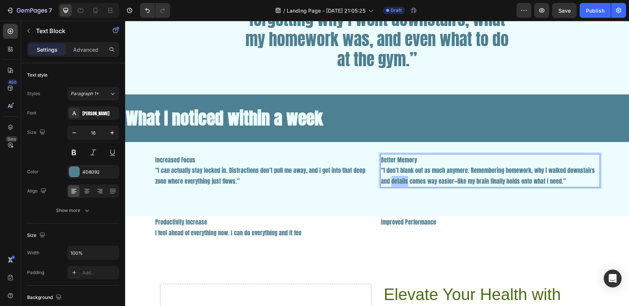
click at [401, 181] on p "“I don’t blank out as much anymore. Remembering homework, why I walked downstai…" at bounding box center [490, 176] width 218 height 22
click at [463, 180] on p "“I don’t blank out as much anymore. Remembering homework, why I walked downstai…" at bounding box center [490, 176] width 218 height 22
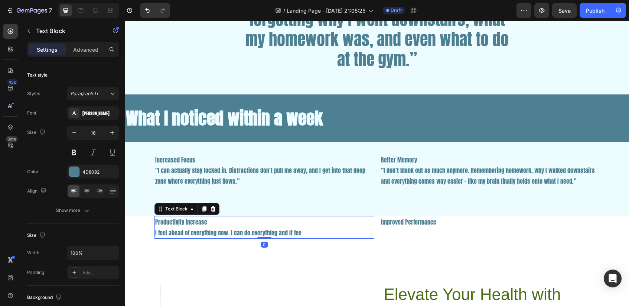
click at [228, 231] on p "I feel ahead of everything now. I can do everything and it fee" at bounding box center [264, 232] width 218 height 11
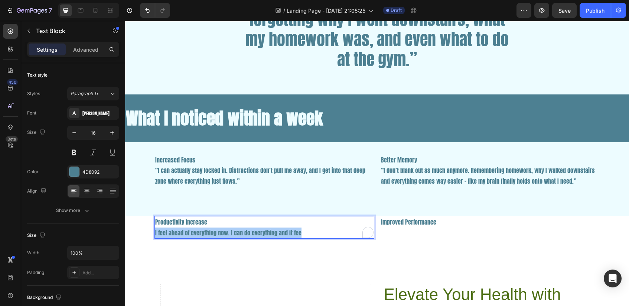
click at [228, 231] on p "I feel ahead of everything now. I can do everything and it fee" at bounding box center [264, 232] width 218 height 11
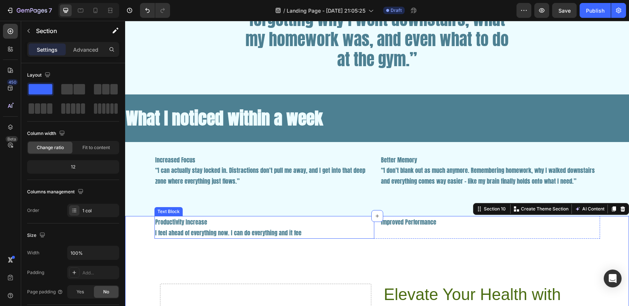
click at [299, 233] on p "I feel ahead of everything now. I can do everything and it fee" at bounding box center [264, 232] width 218 height 11
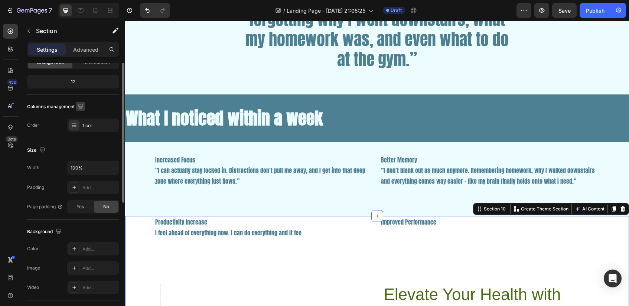
scroll to position [88, 0]
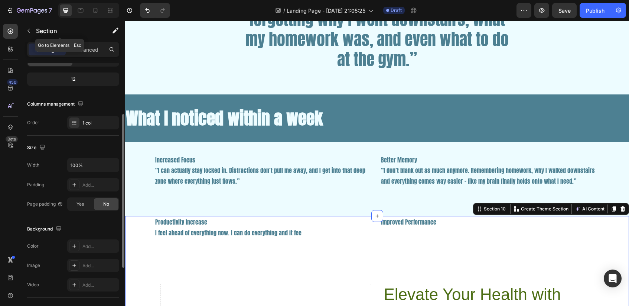
click at [78, 41] on div "Section" at bounding box center [59, 31] width 77 height 21
click at [82, 49] on p "Advanced" at bounding box center [85, 50] width 25 height 8
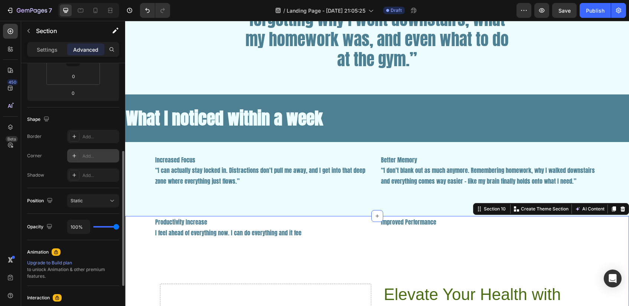
scroll to position [166, 0]
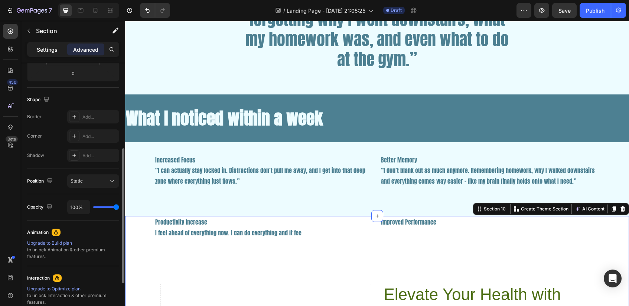
click at [53, 50] on p "Settings" at bounding box center [47, 50] width 21 height 8
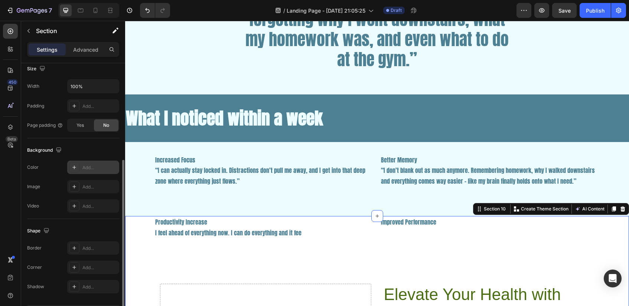
click at [81, 173] on div "Add..." at bounding box center [93, 167] width 52 height 13
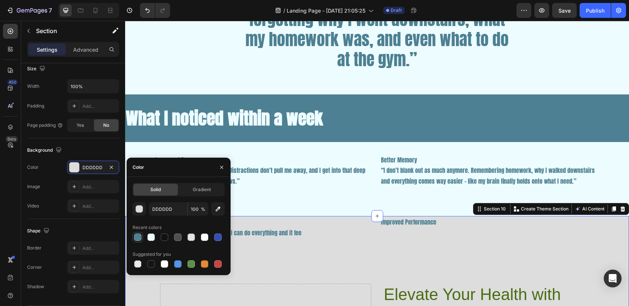
click at [135, 235] on div at bounding box center [137, 236] width 7 height 7
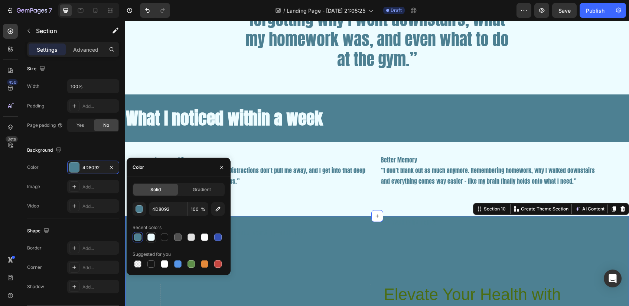
click at [146, 236] on div at bounding box center [151, 237] width 10 height 10
type input "EDFCFF"
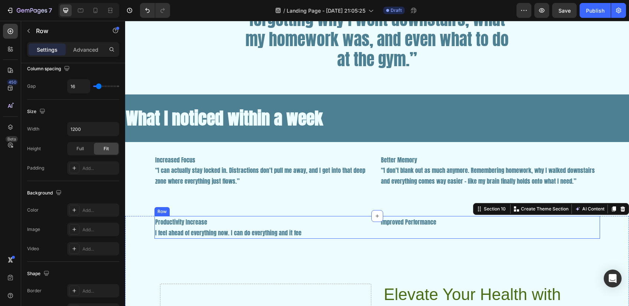
click at [402, 234] on div "Improved Performance Text Block" at bounding box center [490, 227] width 220 height 23
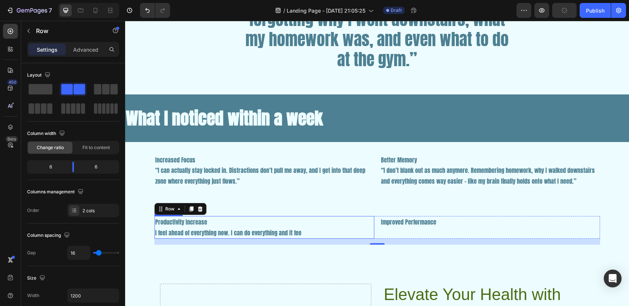
click at [273, 234] on p "I feel ahead of everything now. I can do everything and it fee" at bounding box center [264, 232] width 218 height 11
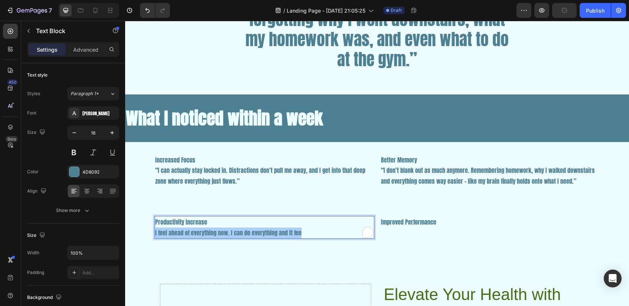
click at [273, 234] on p "I feel ahead of everything now. I can do everything and it fee" at bounding box center [264, 232] width 218 height 11
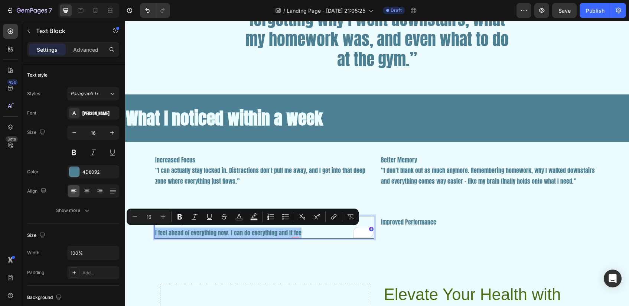
click at [246, 230] on p "I feel ahead of everything now. I can do everything and it fee" at bounding box center [264, 232] width 218 height 11
click at [237, 232] on p "I feel ahead of everything now. I can do everything and it fee" at bounding box center [264, 232] width 218 height 11
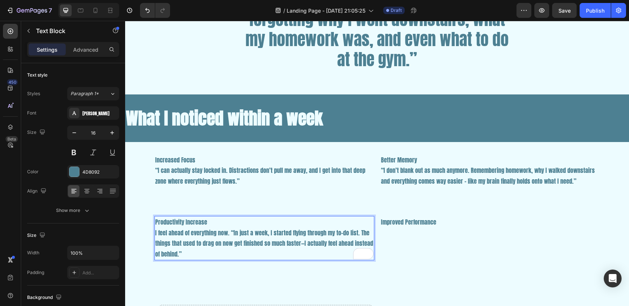
click at [230, 232] on p "I feel ahead of everything now. “In just a week, I started flying through my to…" at bounding box center [264, 243] width 218 height 32
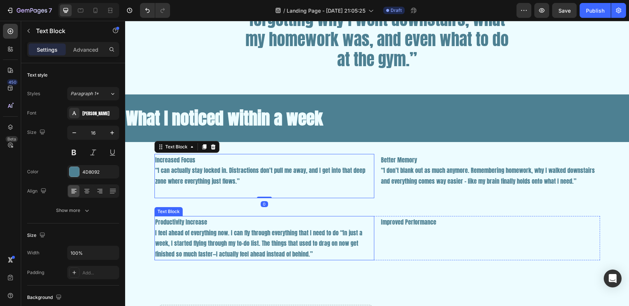
click at [335, 233] on p "I feel ahead of everything now. I can fly through everything that I need to do …" at bounding box center [264, 243] width 218 height 32
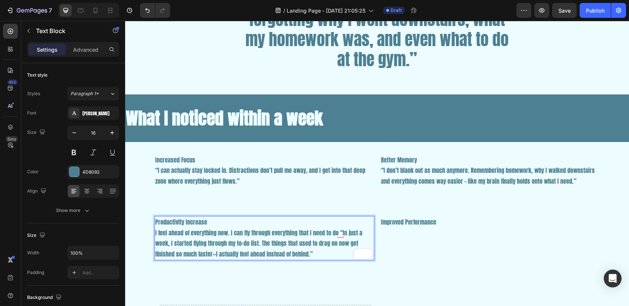
click at [336, 233] on p "I feel ahead of everything now. I can fly through everything that I need to do …" at bounding box center [264, 243] width 218 height 32
click at [253, 242] on p "I feel ahead of everything now. I can fly through everything that I need to do …" at bounding box center [264, 243] width 218 height 32
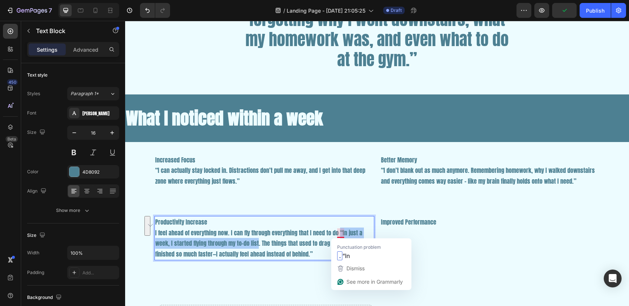
drag, startPoint x: 258, startPoint y: 242, endPoint x: 338, endPoint y: 233, distance: 81.2
click at [338, 233] on p "I feel ahead of everything now. I can fly through everything that I need to do …" at bounding box center [264, 243] width 218 height 32
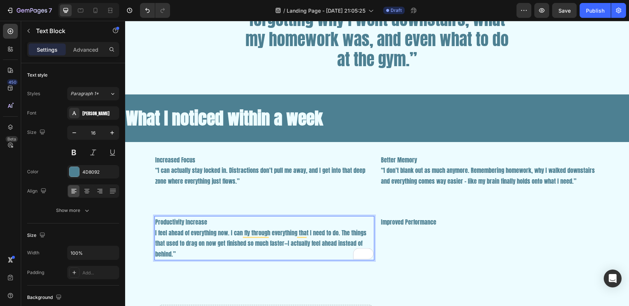
click at [339, 233] on p "I feel ahead of everything now. I can fly through everything that I need to do.…" at bounding box center [264, 243] width 218 height 32
click at [283, 242] on p "I feel ahead of everything now. I can fly through everything that I need to do.…" at bounding box center [264, 243] width 218 height 32
drag, startPoint x: 283, startPoint y: 242, endPoint x: 291, endPoint y: 254, distance: 14.2
click at [291, 254] on p "I feel ahead of everything now. I can fly through everything that I need to do.…" at bounding box center [264, 243] width 218 height 32
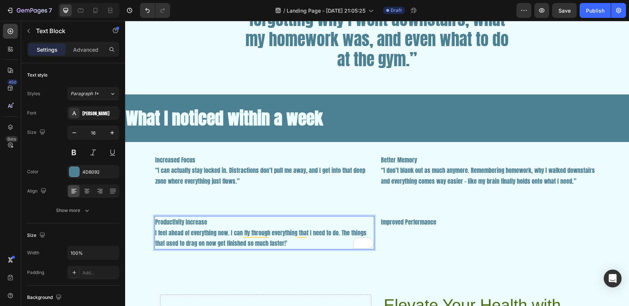
click at [155, 234] on p "I feel ahead of everything now. I can fly through everything that I need to do.…" at bounding box center [264, 238] width 218 height 22
click at [252, 242] on p ""I feel ahead of everything now. I can fly through everything that I need to do…" at bounding box center [264, 238] width 218 height 22
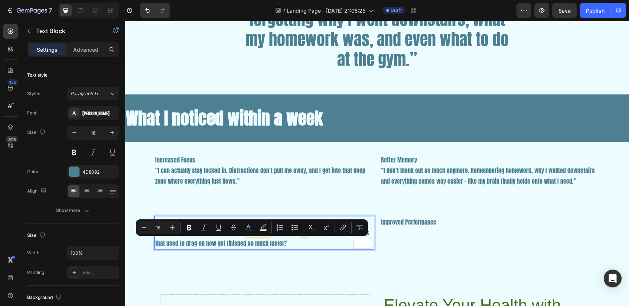
click at [268, 245] on p ""I feel ahead of everything now. I can fly through everything that I need to do…" at bounding box center [264, 238] width 218 height 22
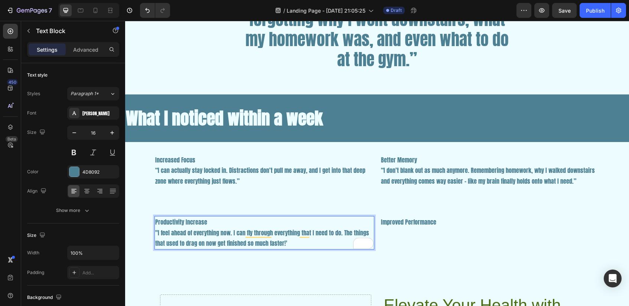
click at [261, 245] on p ""I feel ahead of everything now. I can fly through everything that I need to do…" at bounding box center [264, 238] width 218 height 22
click at [434, 234] on div "Improved Performance Text Block" at bounding box center [490, 232] width 220 height 33
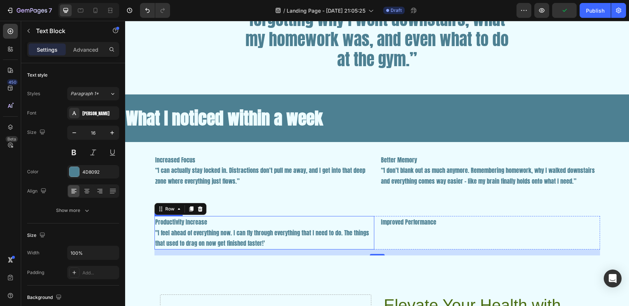
click at [210, 233] on p ""I feel ahead of everything now. I can fly through everything that I need to do…" at bounding box center [264, 238] width 218 height 22
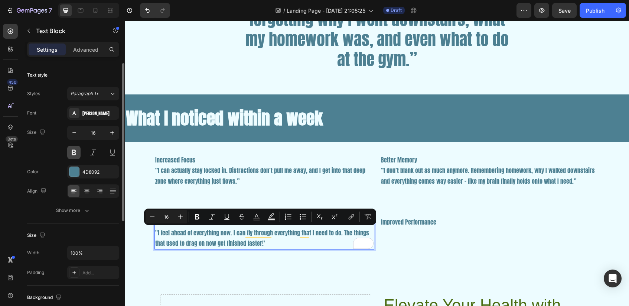
click at [72, 156] on button at bounding box center [73, 152] width 13 height 13
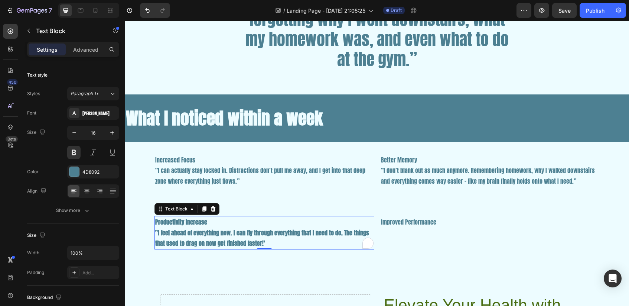
click at [178, 236] on p ""I feel ahead of everything now. I can fly through everything that I need to do…" at bounding box center [264, 238] width 218 height 22
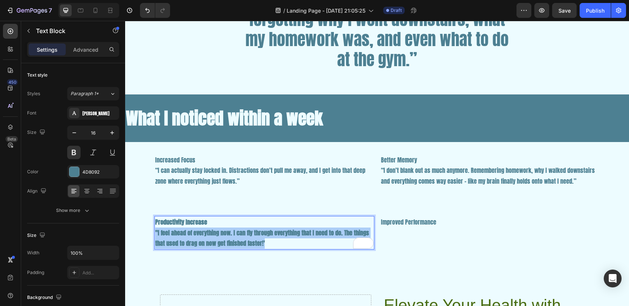
click at [178, 236] on p ""I feel ahead of everything now. I can fly through everything that I need to do…" at bounding box center [264, 238] width 218 height 22
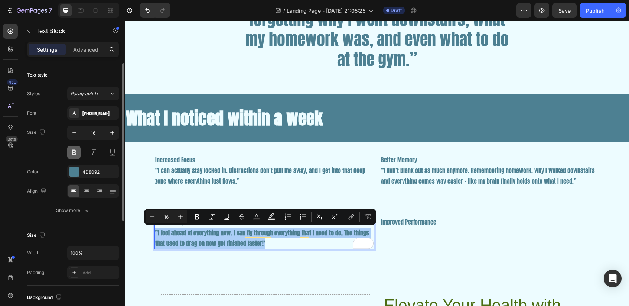
click at [75, 152] on button at bounding box center [73, 152] width 13 height 13
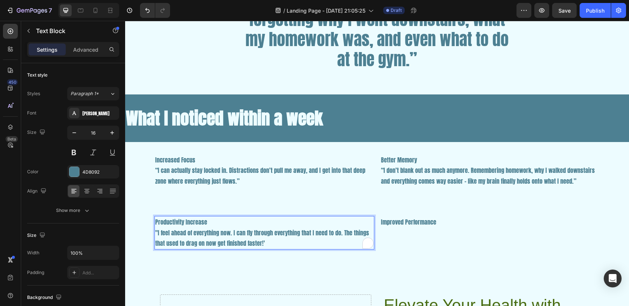
click at [199, 237] on p ""I feel ahead of everything now. I can fly through everything that I need to do…" at bounding box center [264, 238] width 218 height 22
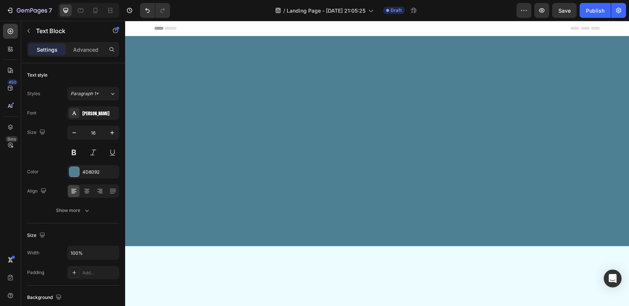
scroll to position [1110, 0]
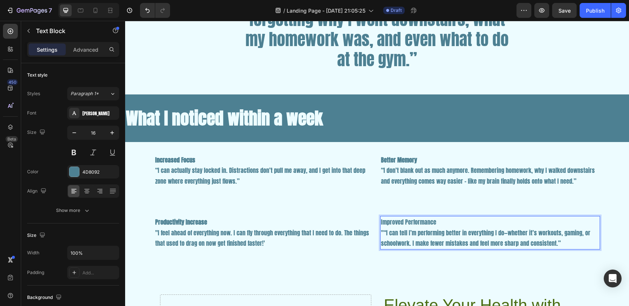
click at [383, 232] on p ""“I can tell I’m performing better in everything I do—whether it’s workouts, ga…" at bounding box center [490, 238] width 218 height 22
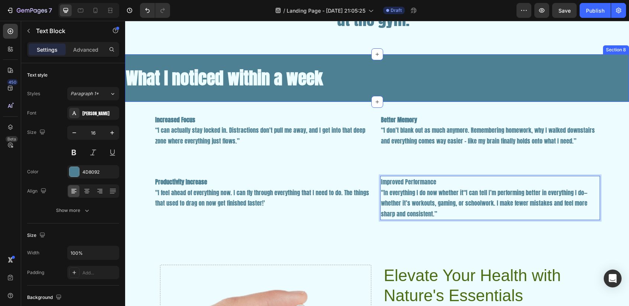
scroll to position [1150, 0]
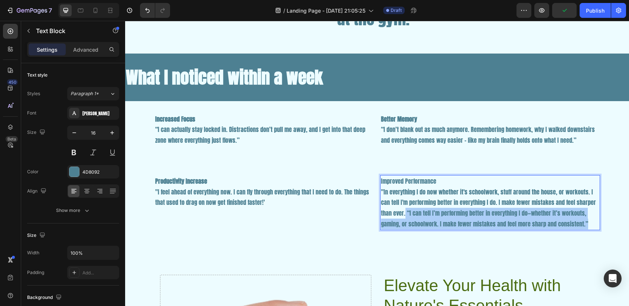
drag, startPoint x: 562, startPoint y: 222, endPoint x: 394, endPoint y: 213, distance: 169.0
click at [394, 213] on p ""In everything I do now whether it's schoolwork, stuff around the house, or wor…" at bounding box center [490, 208] width 218 height 43
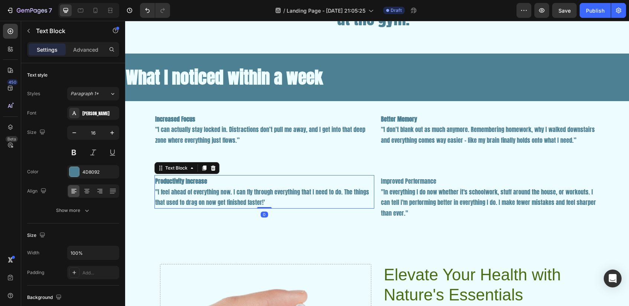
click at [270, 204] on p ""I feel ahead of everything now. I can fly through everything that I need to do…" at bounding box center [264, 198] width 218 height 22
click at [269, 201] on p ""I feel ahead of everything now. I can fly through everything that I need to do…" at bounding box center [264, 198] width 218 height 22
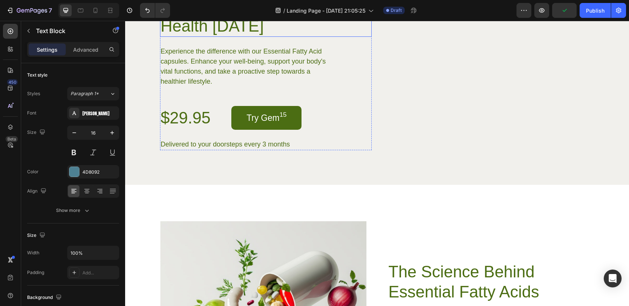
scroll to position [1943, 0]
